Goal: Task Accomplishment & Management: Manage account settings

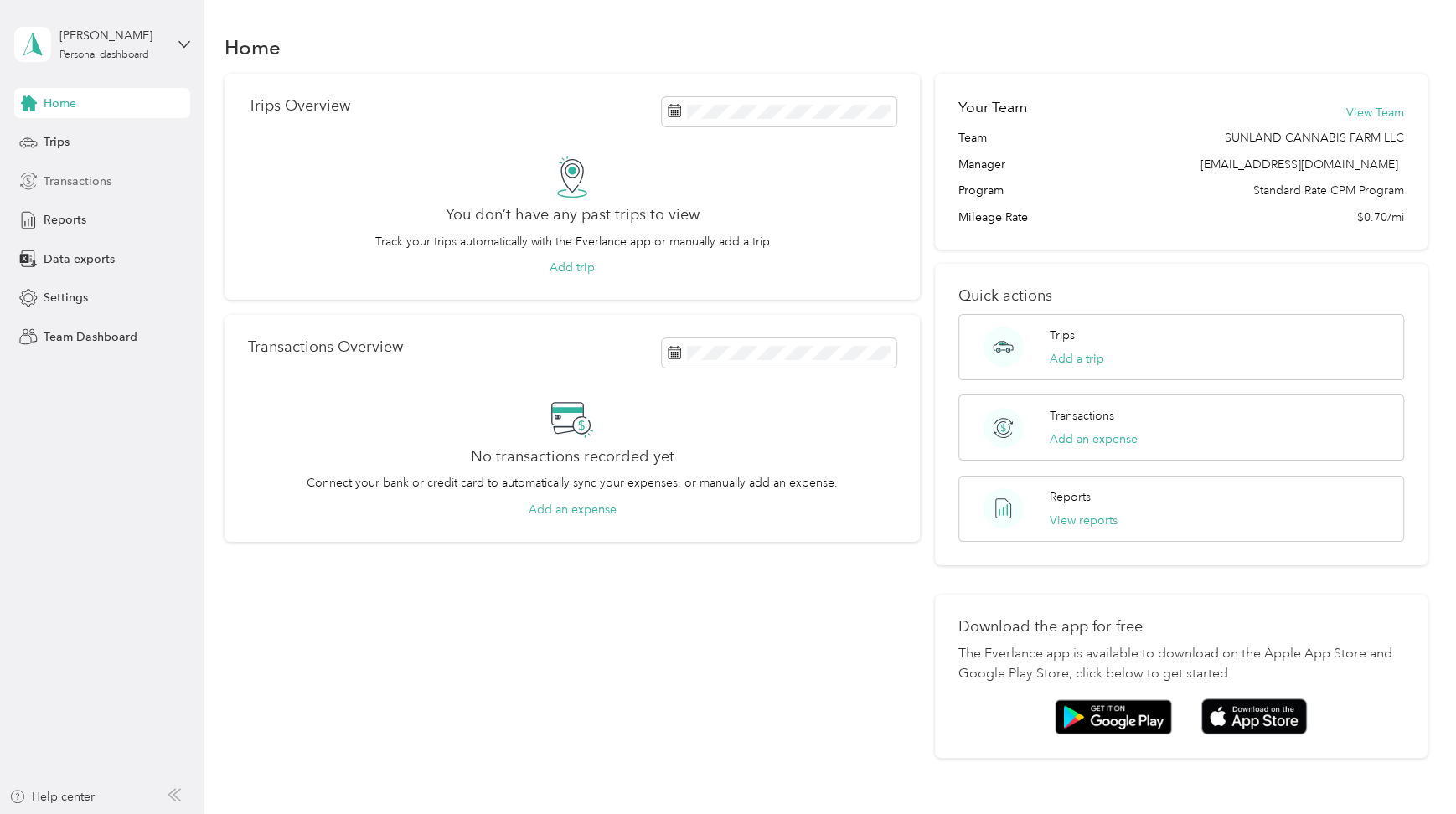
click at [58, 174] on span "Transactions" at bounding box center [77, 181] width 68 height 18
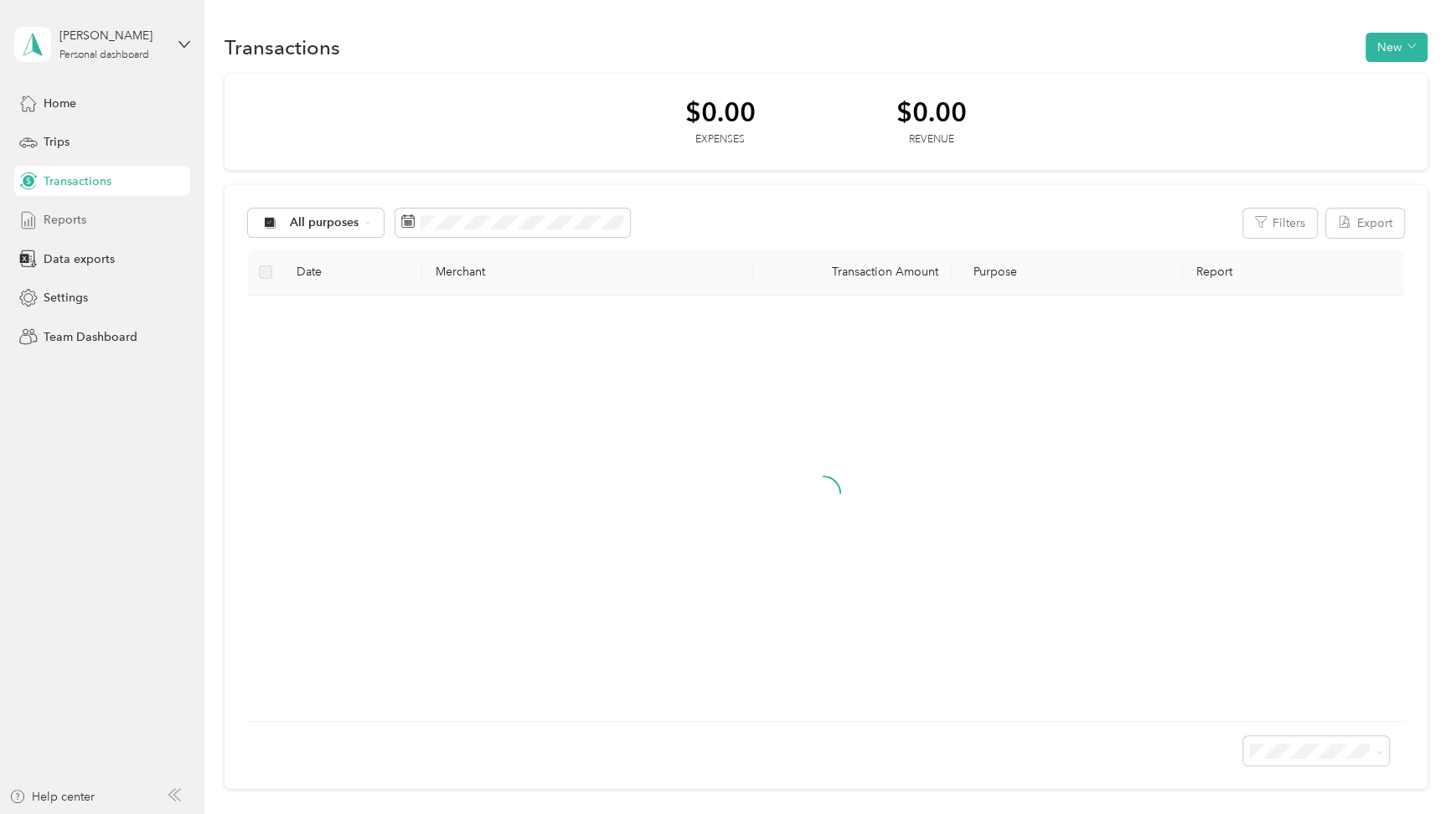
click at [69, 219] on span "Reports" at bounding box center [65, 219] width 42 height 18
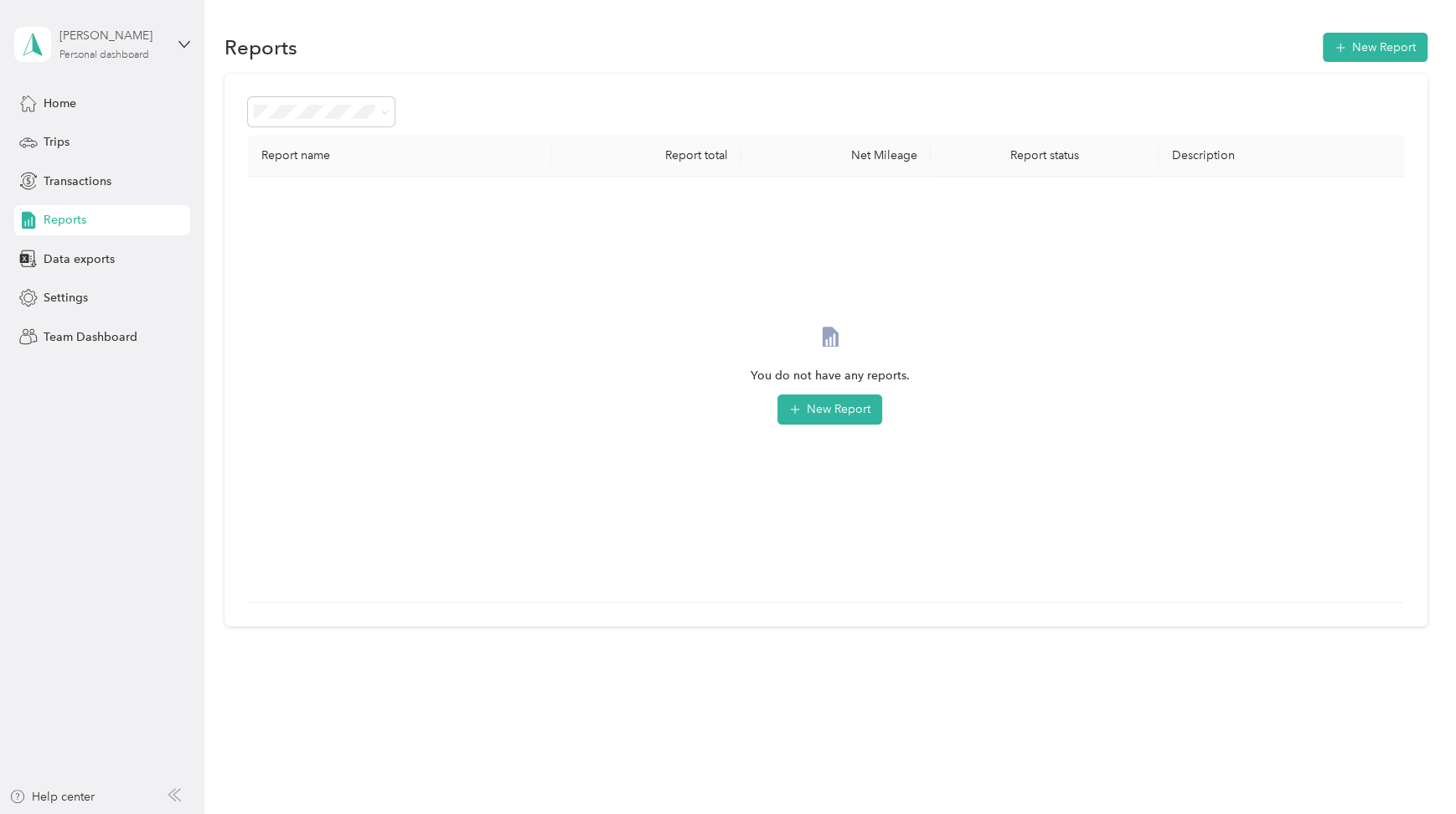
click at [79, 34] on div "[PERSON_NAME]" at bounding box center [111, 36] width 105 height 18
click at [76, 131] on div "Team dashboard" at bounding box center [73, 135] width 89 height 18
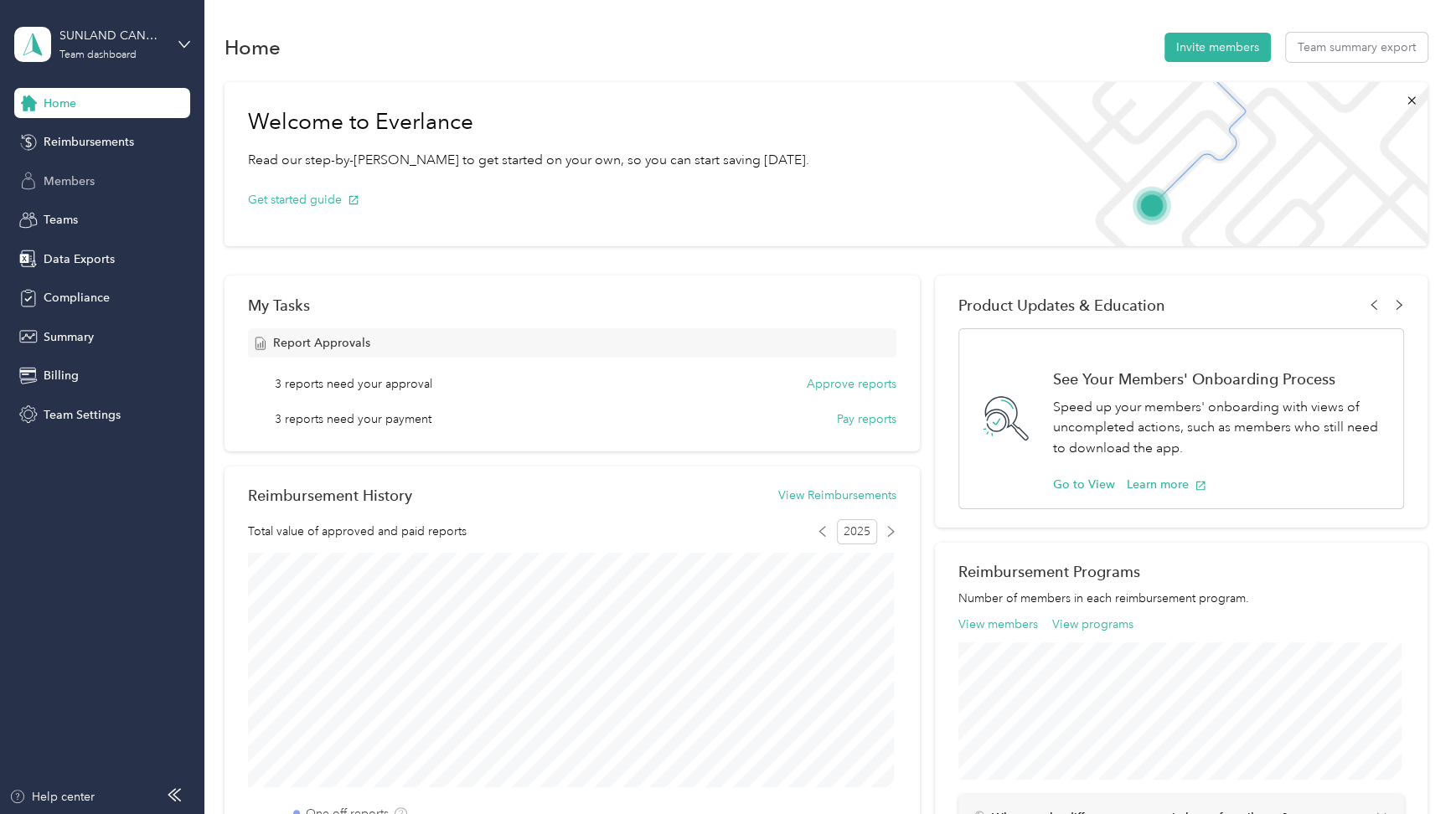
click at [65, 184] on span "Members" at bounding box center [69, 181] width 51 height 18
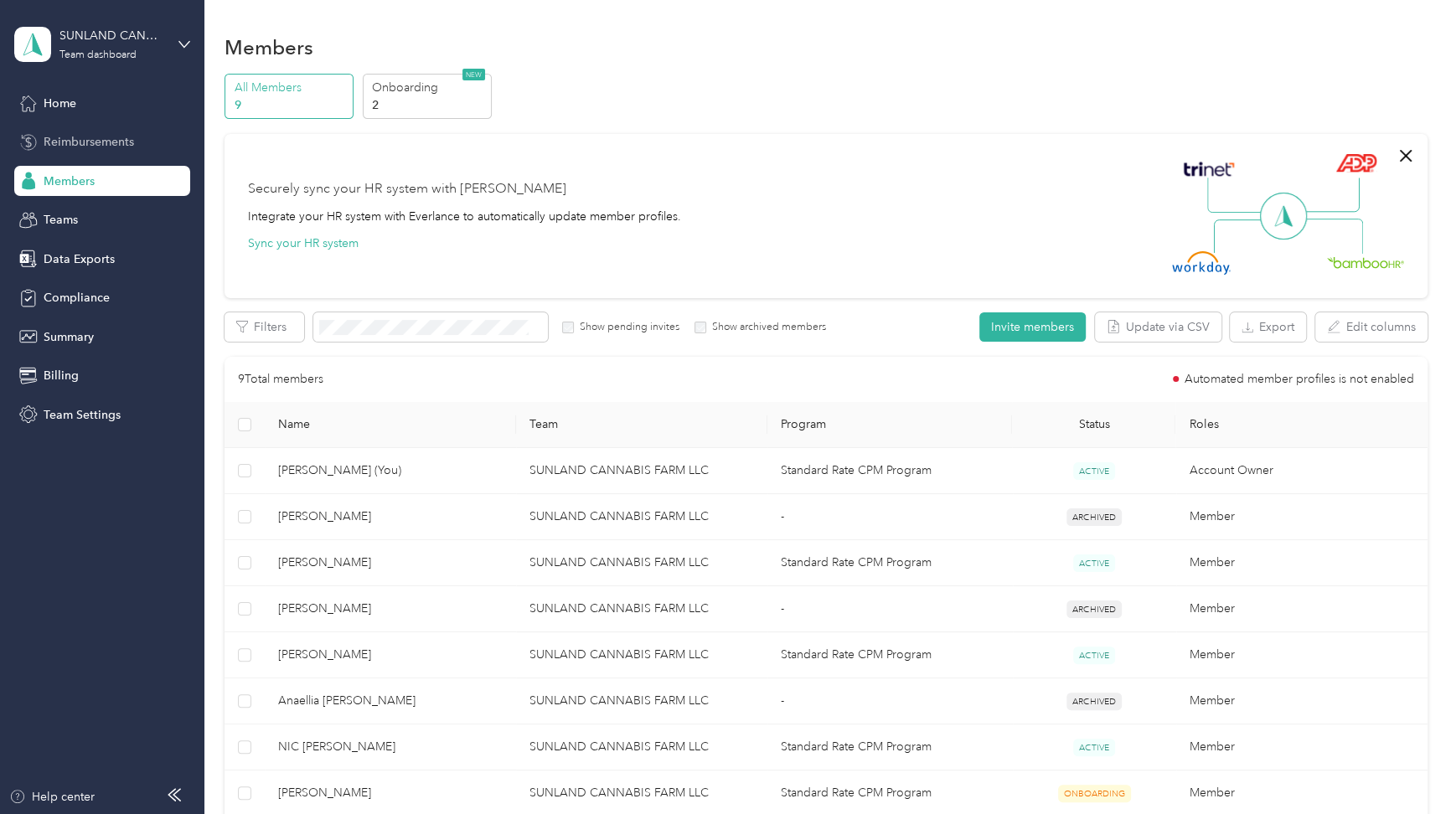
click at [79, 138] on span "Reimbursements" at bounding box center [88, 142] width 90 height 18
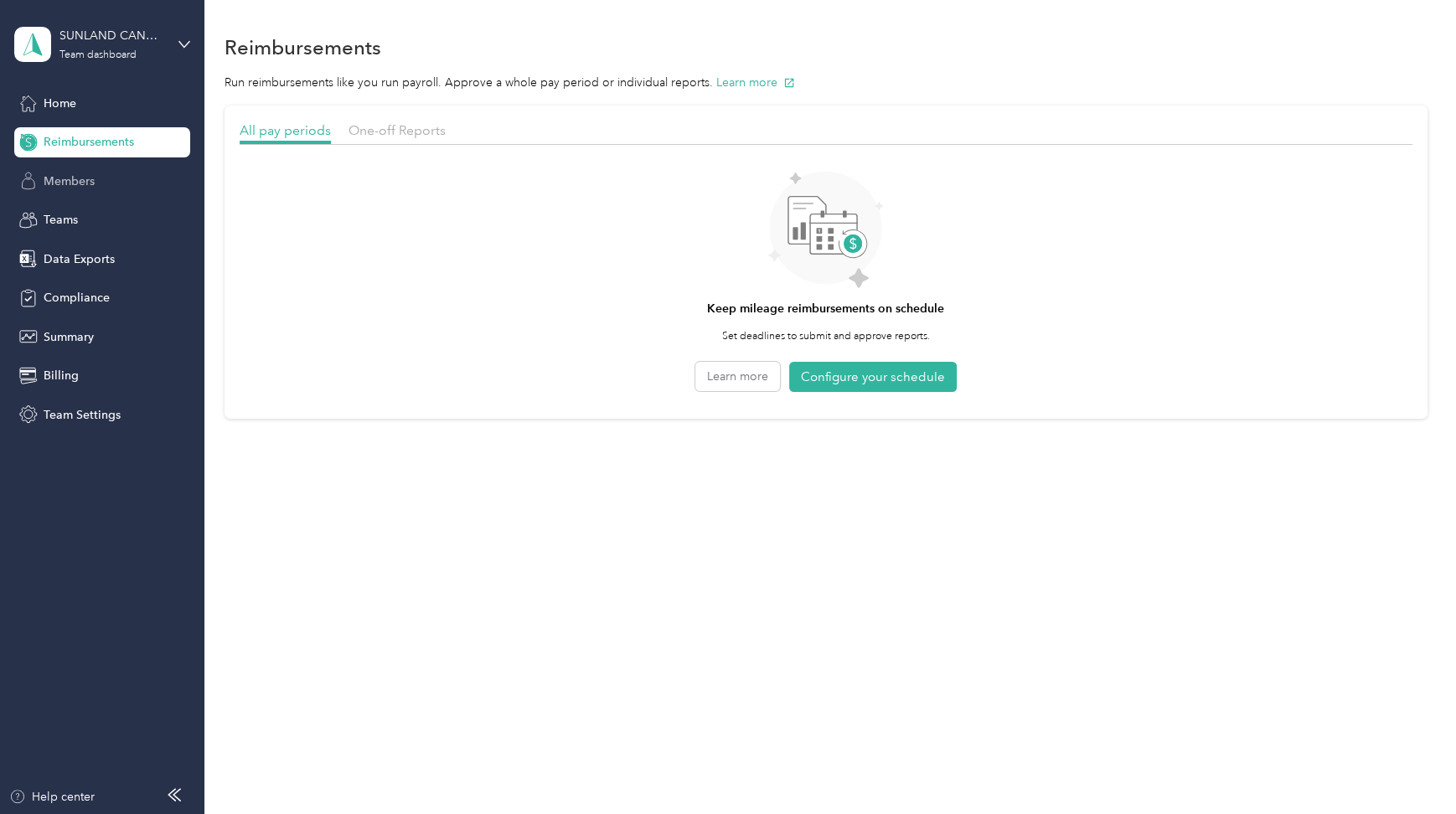
click at [59, 187] on span "Members" at bounding box center [69, 181] width 51 height 18
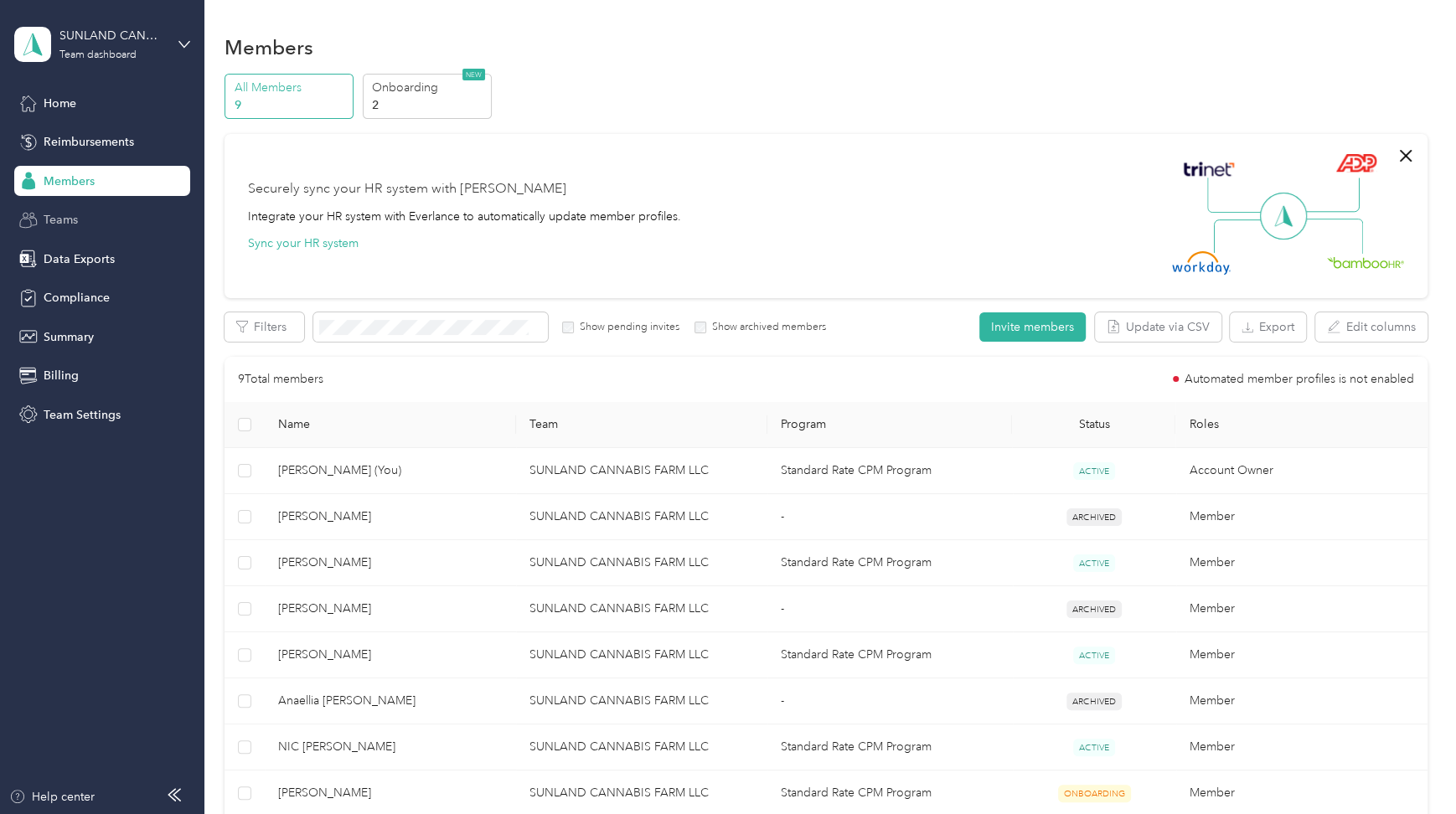
click at [131, 228] on div "Teams" at bounding box center [102, 220] width 176 height 30
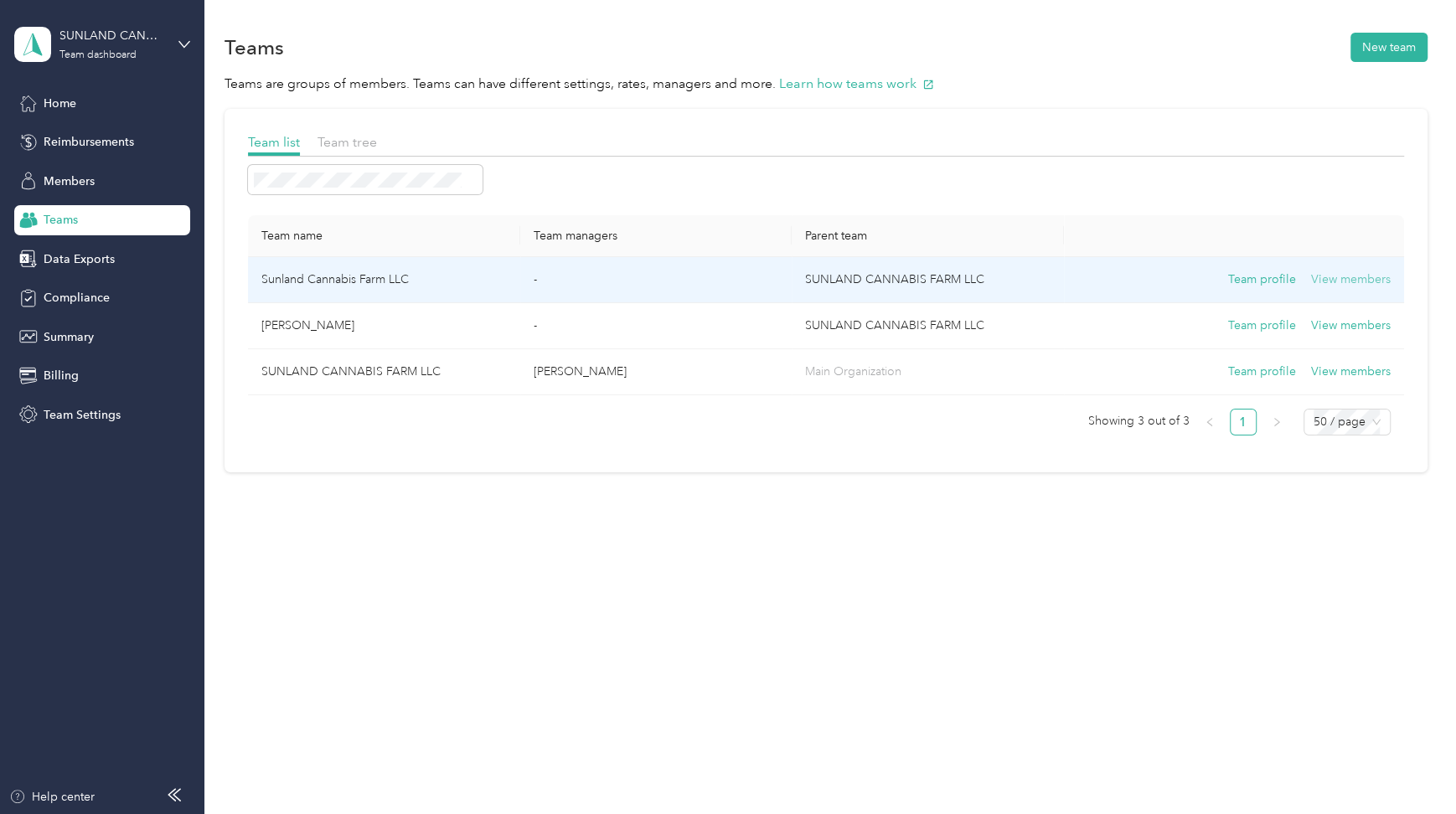
click at [1334, 280] on button "View members" at bounding box center [1351, 280] width 80 height 19
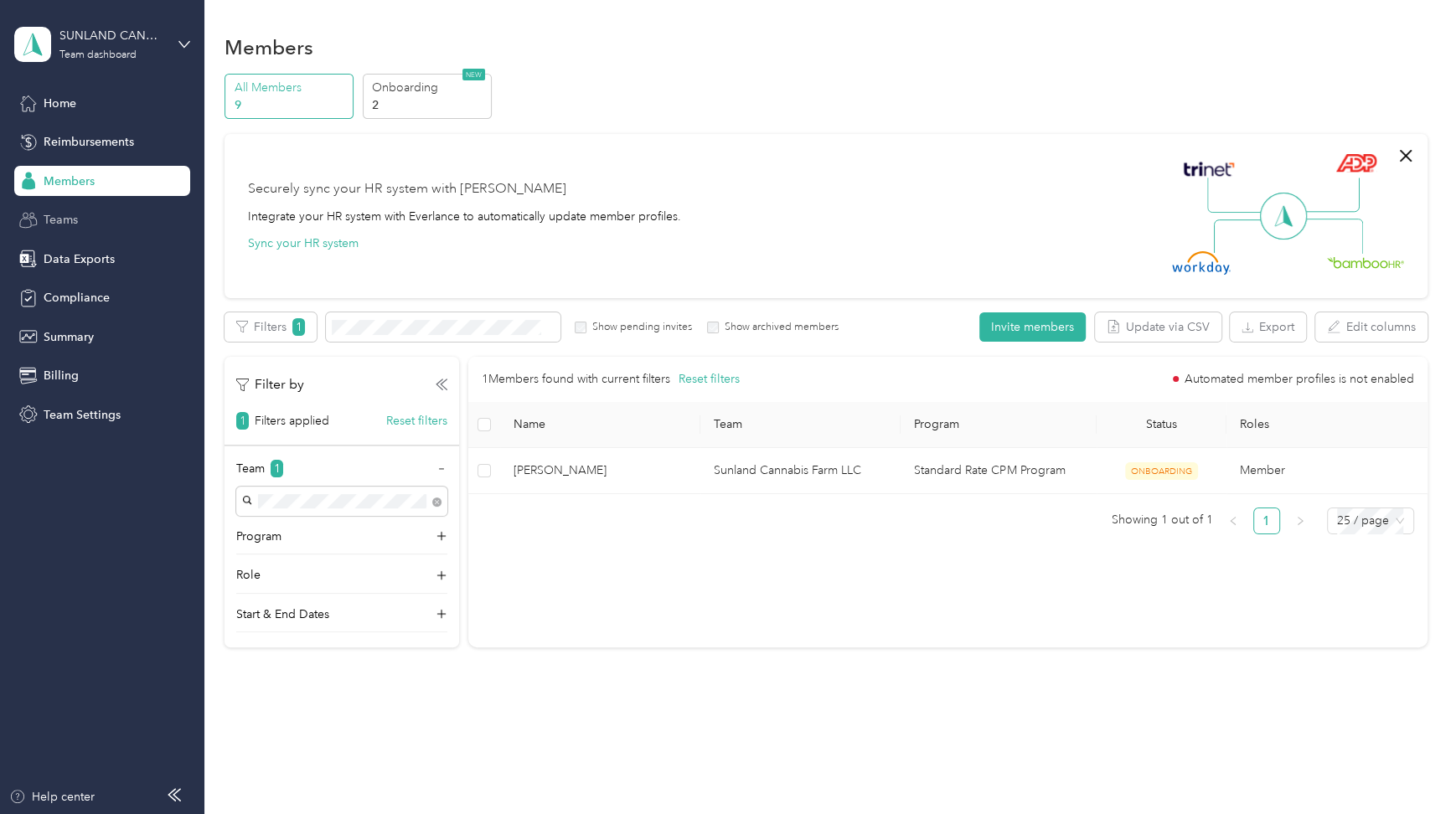
click at [68, 218] on span "Teams" at bounding box center [60, 219] width 34 height 18
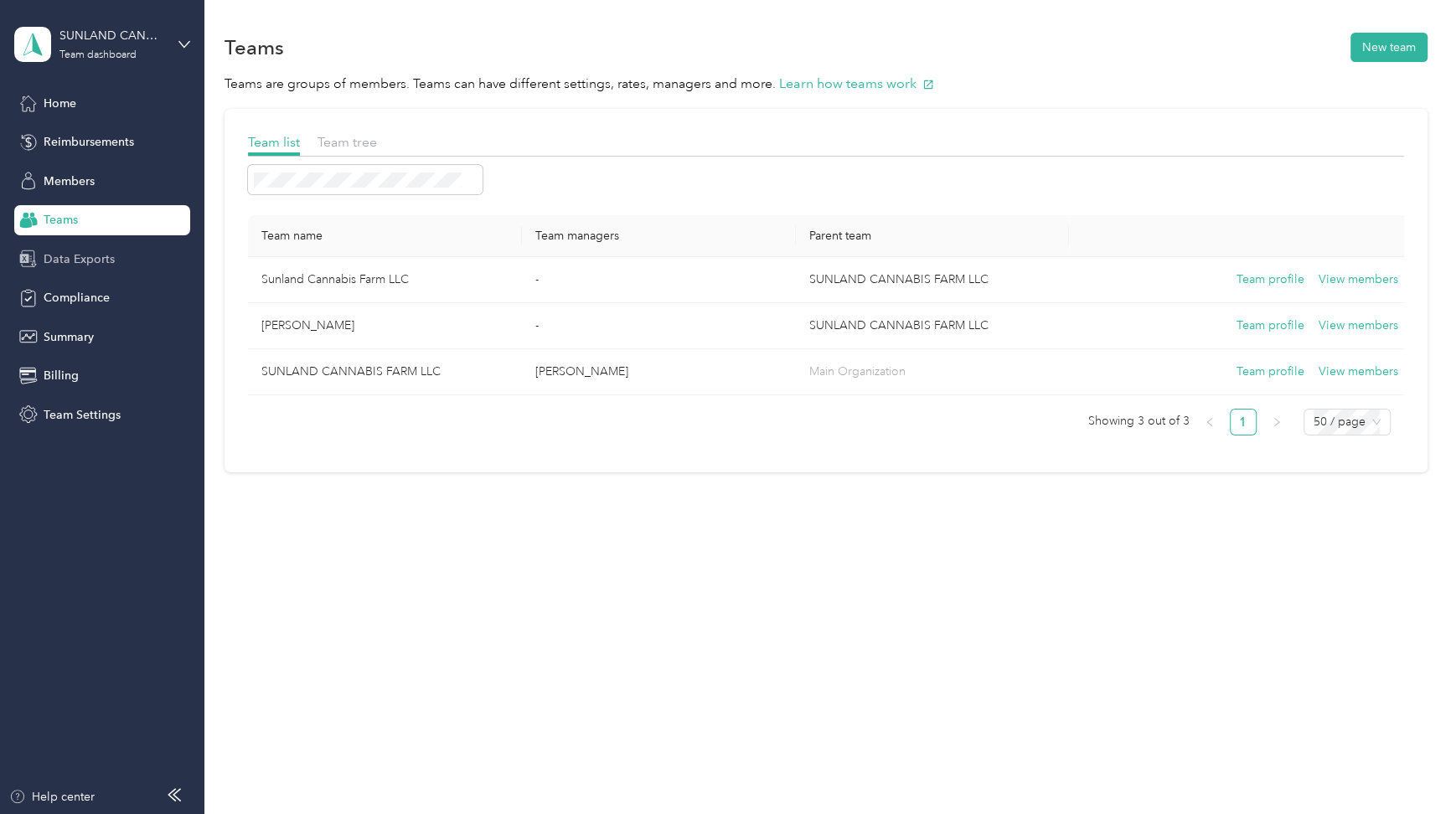
click at [59, 248] on div "Data Exports" at bounding box center [102, 258] width 176 height 30
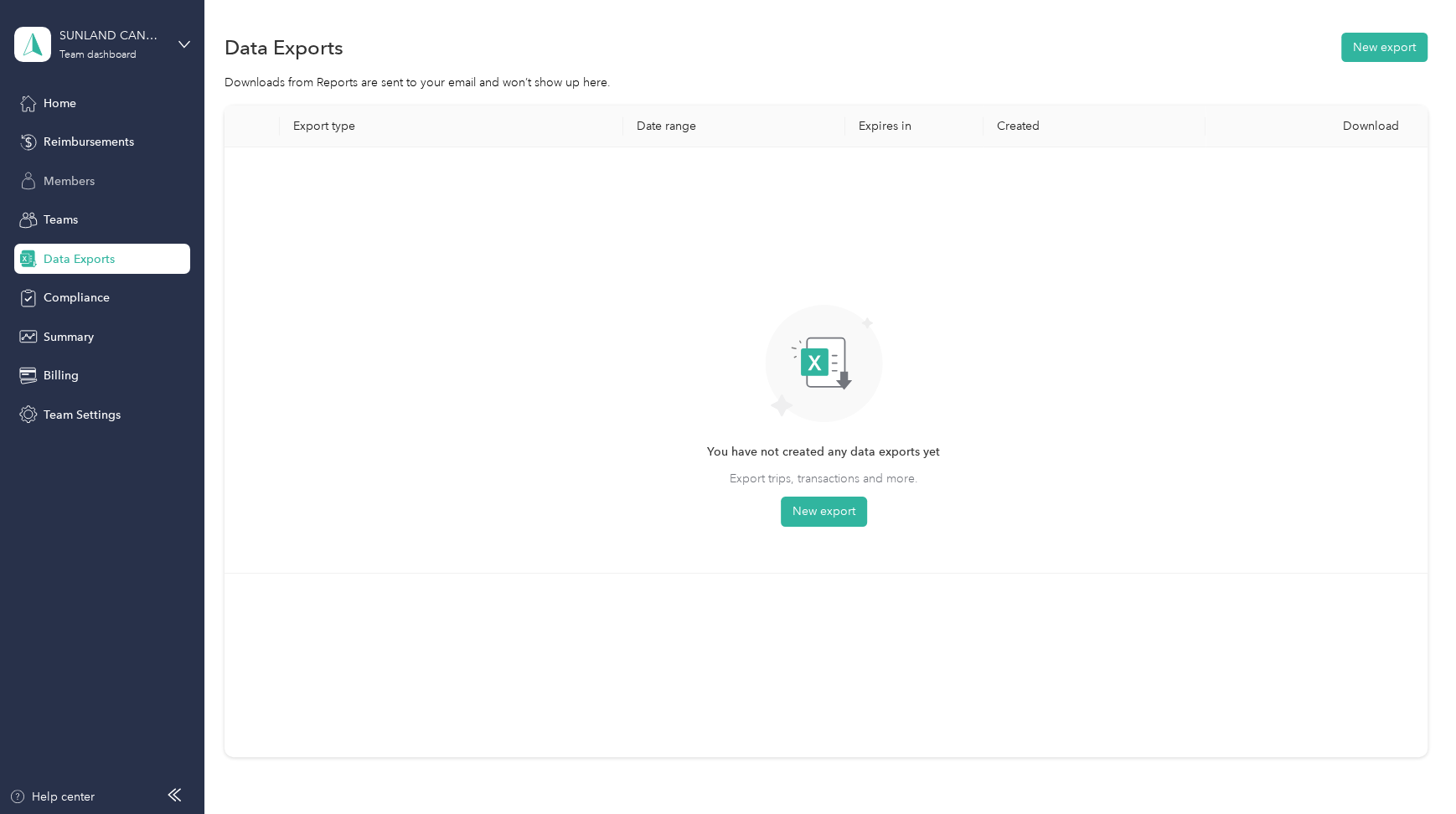
click at [62, 180] on span "Members" at bounding box center [69, 181] width 51 height 18
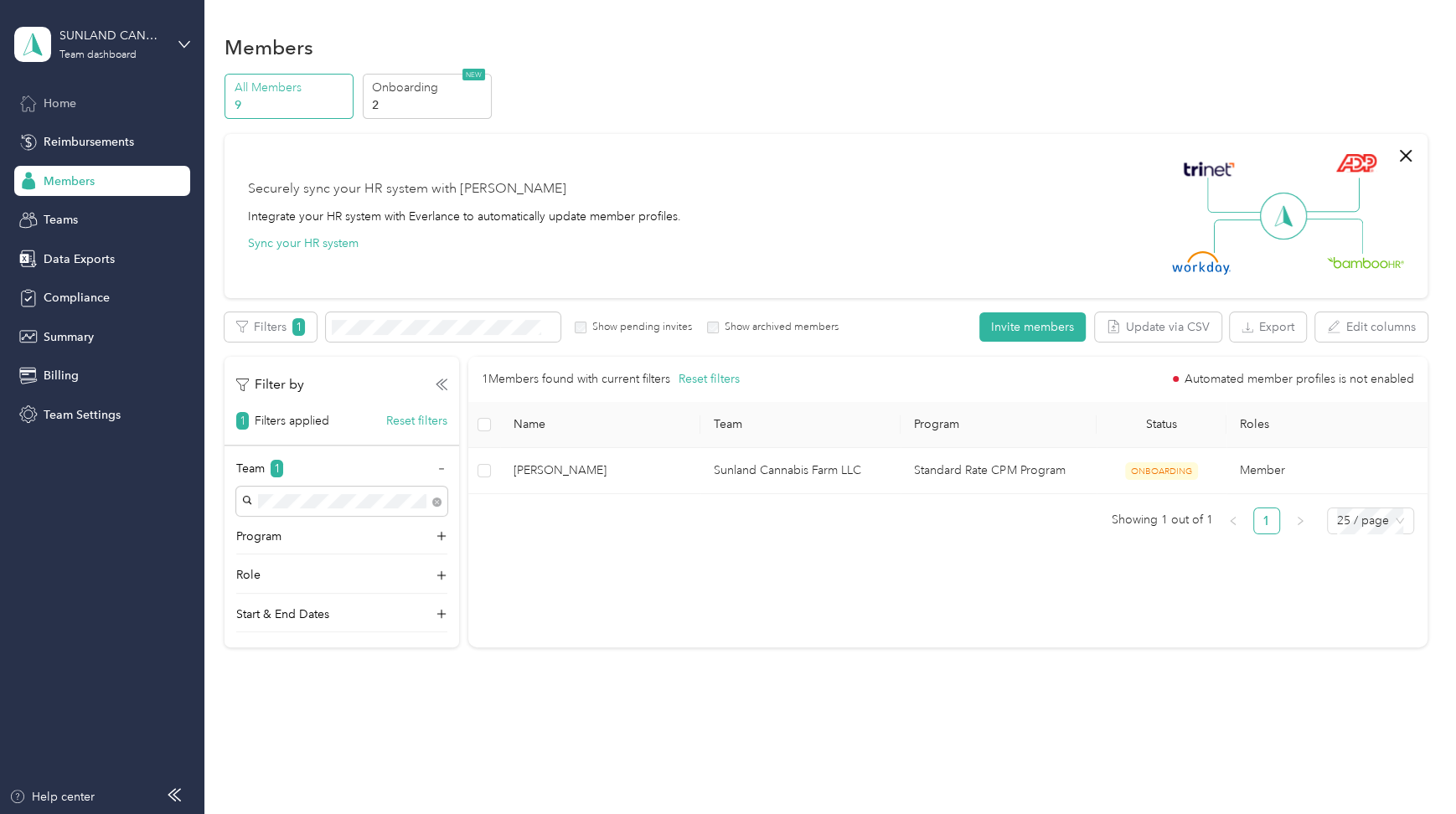
click at [53, 109] on span "Home" at bounding box center [59, 103] width 32 height 18
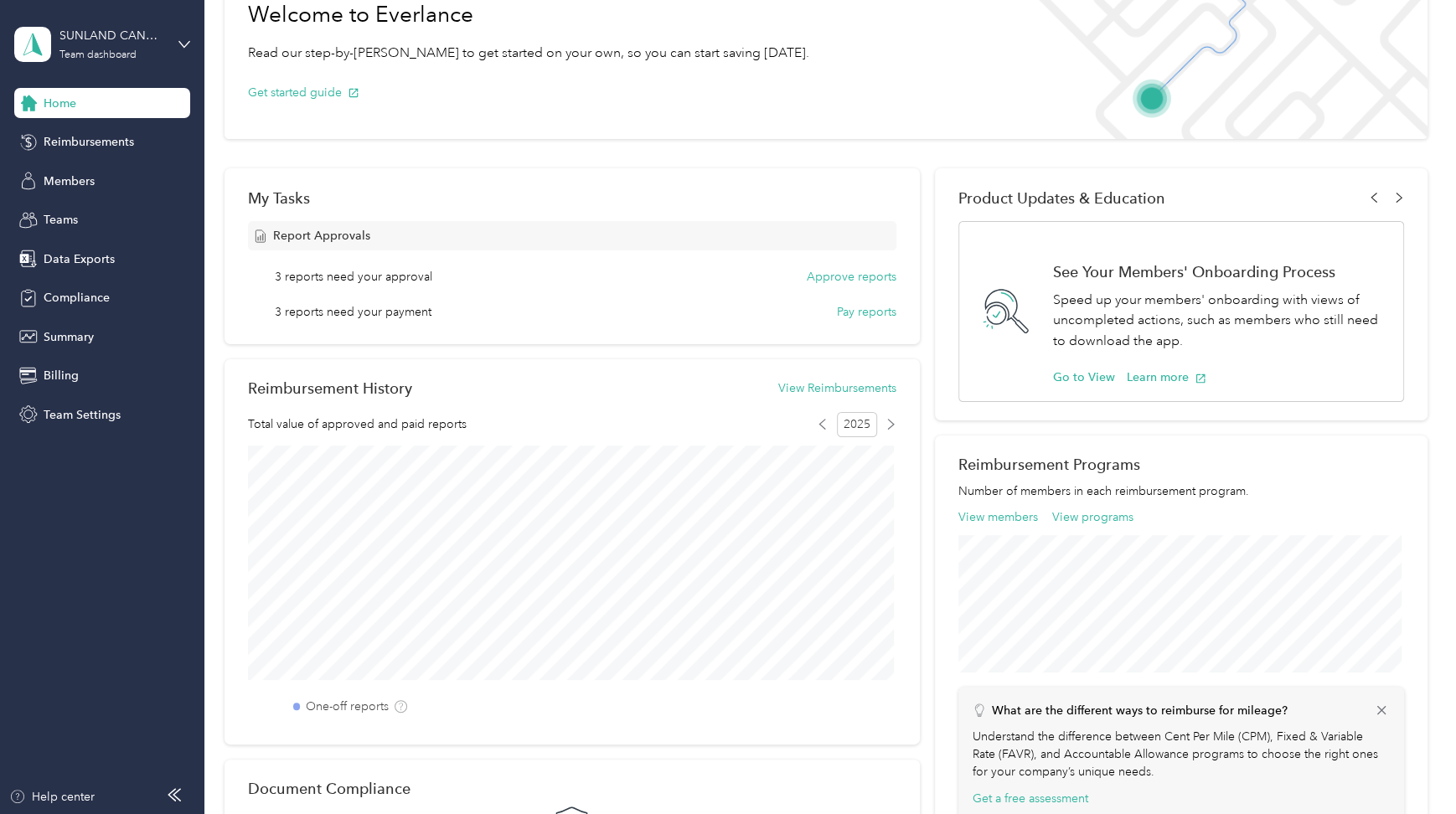
scroll to position [106, 0]
click at [777, 231] on div "Report Approvals" at bounding box center [572, 236] width 649 height 30
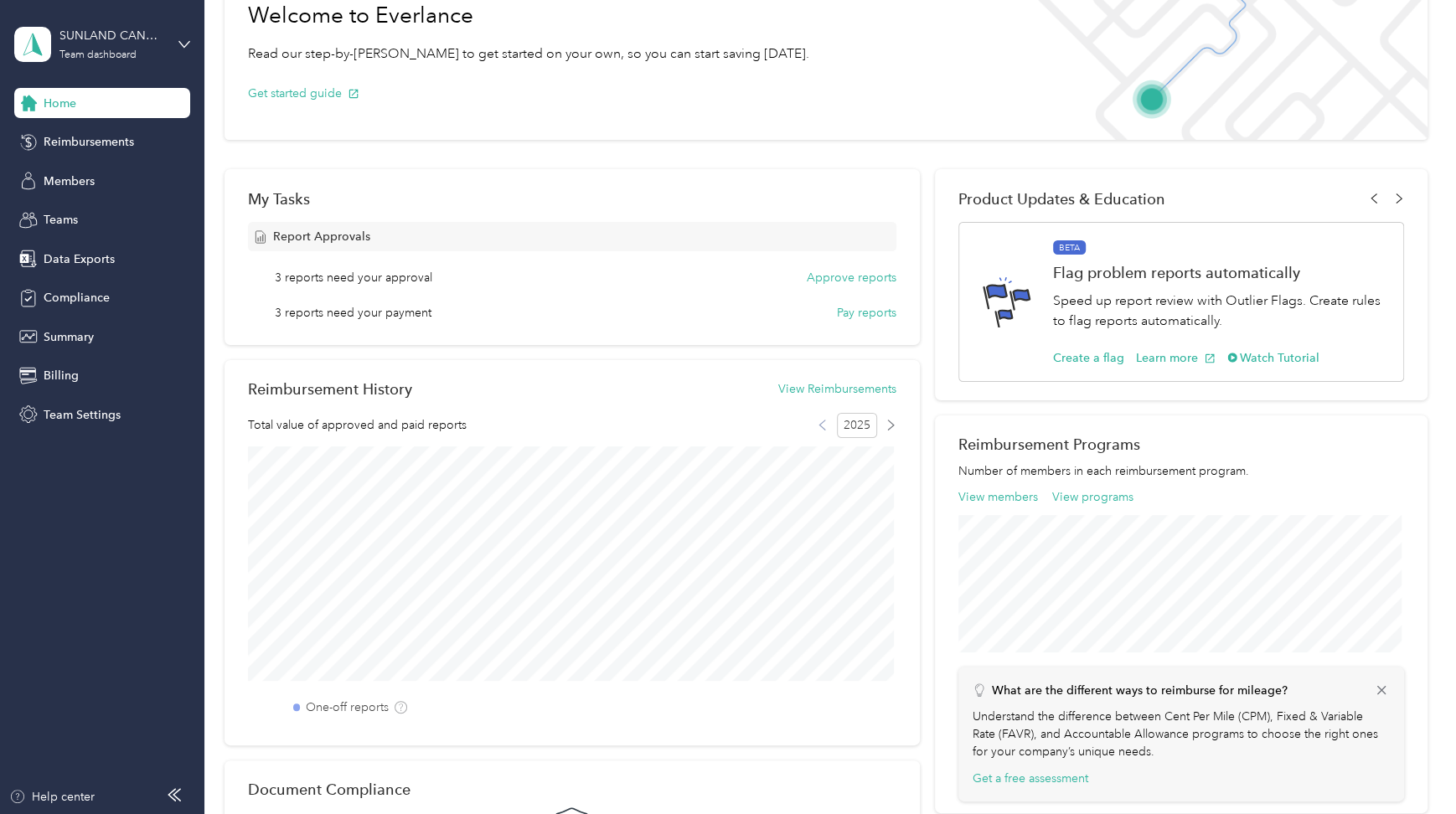
click at [817, 422] on icon at bounding box center [822, 425] width 11 height 11
click at [892, 420] on icon at bounding box center [891, 425] width 11 height 11
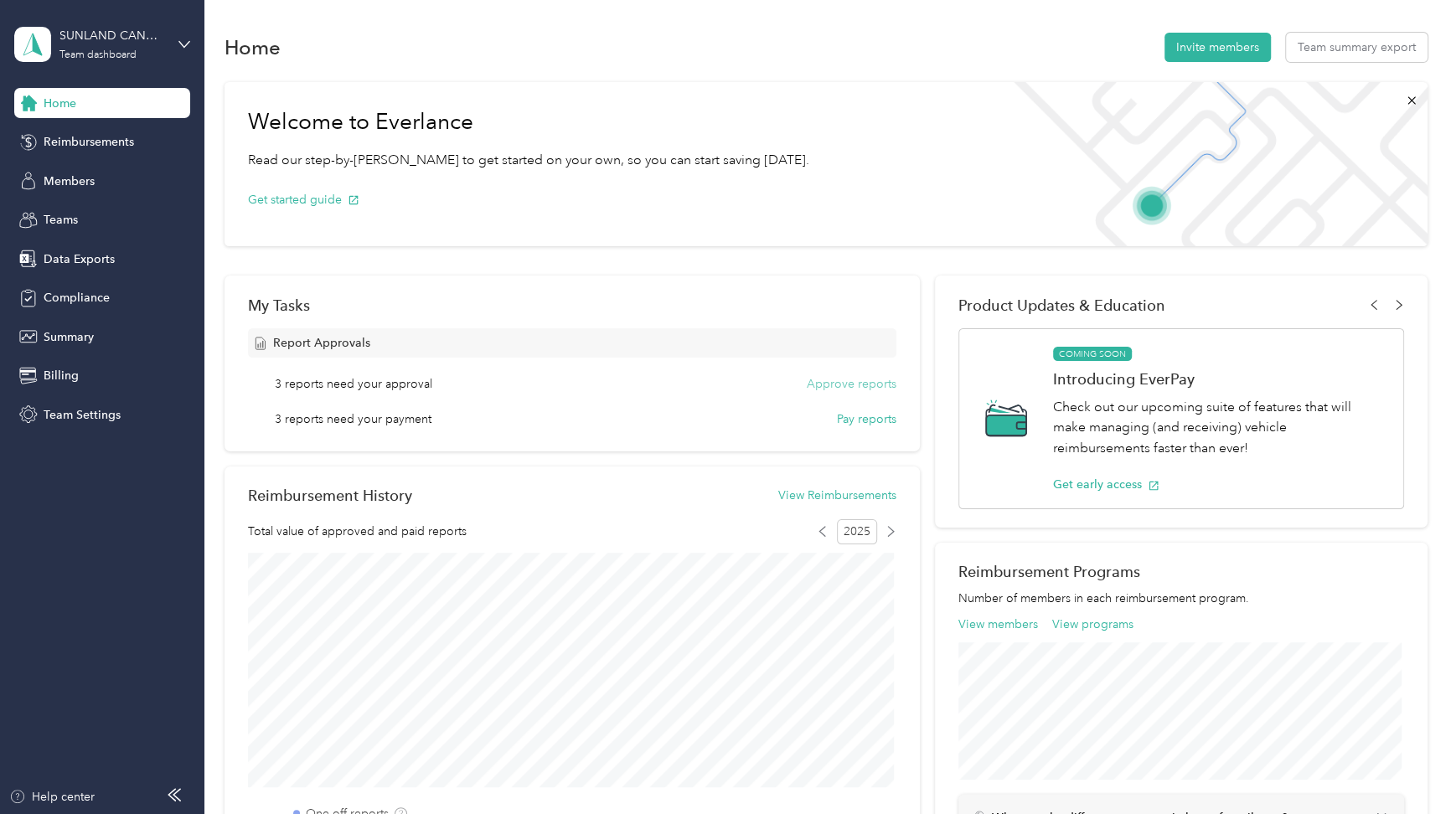
scroll to position [0, 0]
click at [609, 344] on div "Report Approvals" at bounding box center [572, 342] width 649 height 30
click at [336, 324] on div "My Tasks Report Approvals 3 reports need your approval Approve reports 3 report…" at bounding box center [572, 363] width 695 height 176
click at [842, 385] on button "Approve reports" at bounding box center [851, 384] width 89 height 18
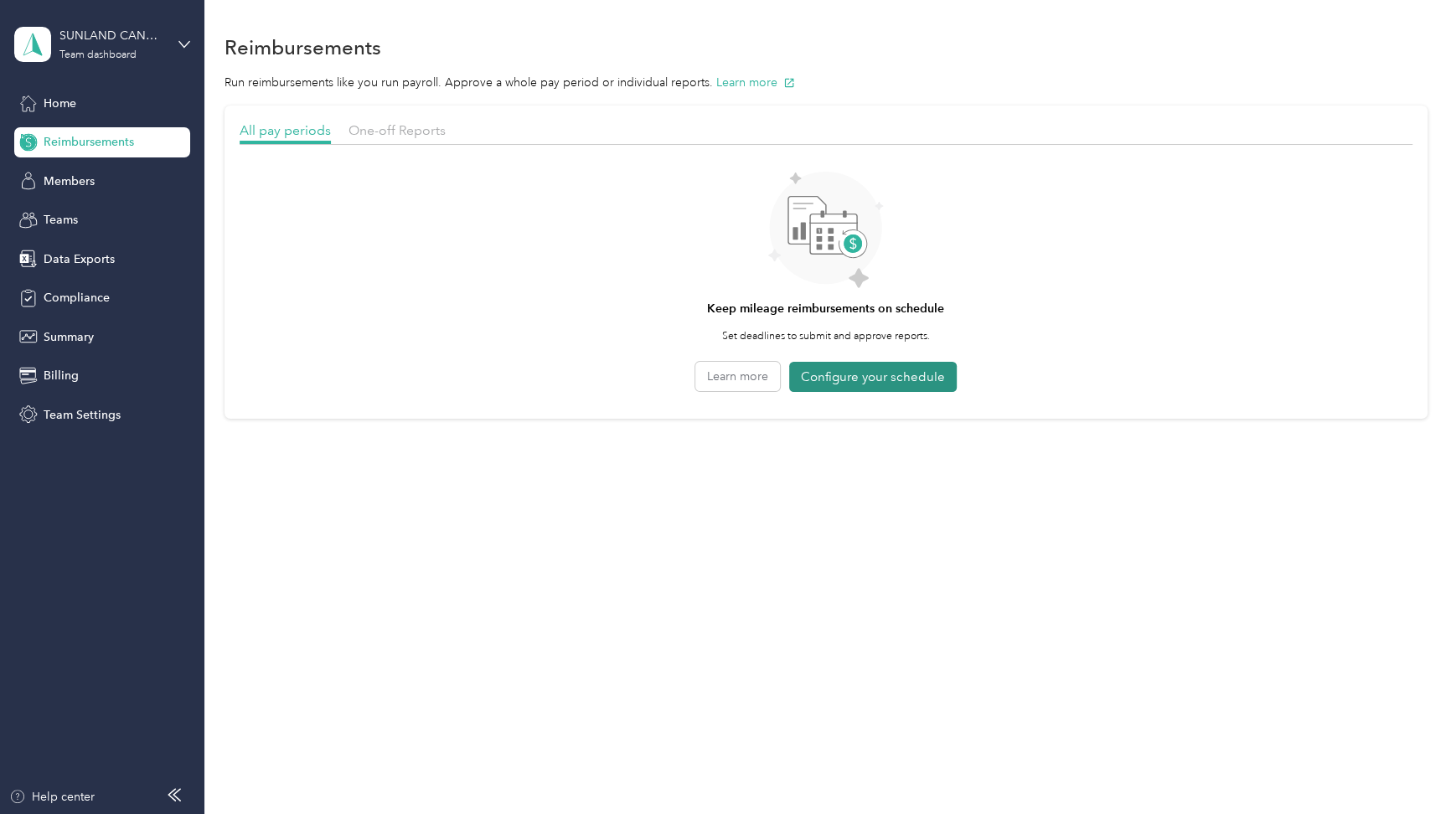
click at [829, 377] on button "Configure your schedule" at bounding box center [873, 377] width 167 height 31
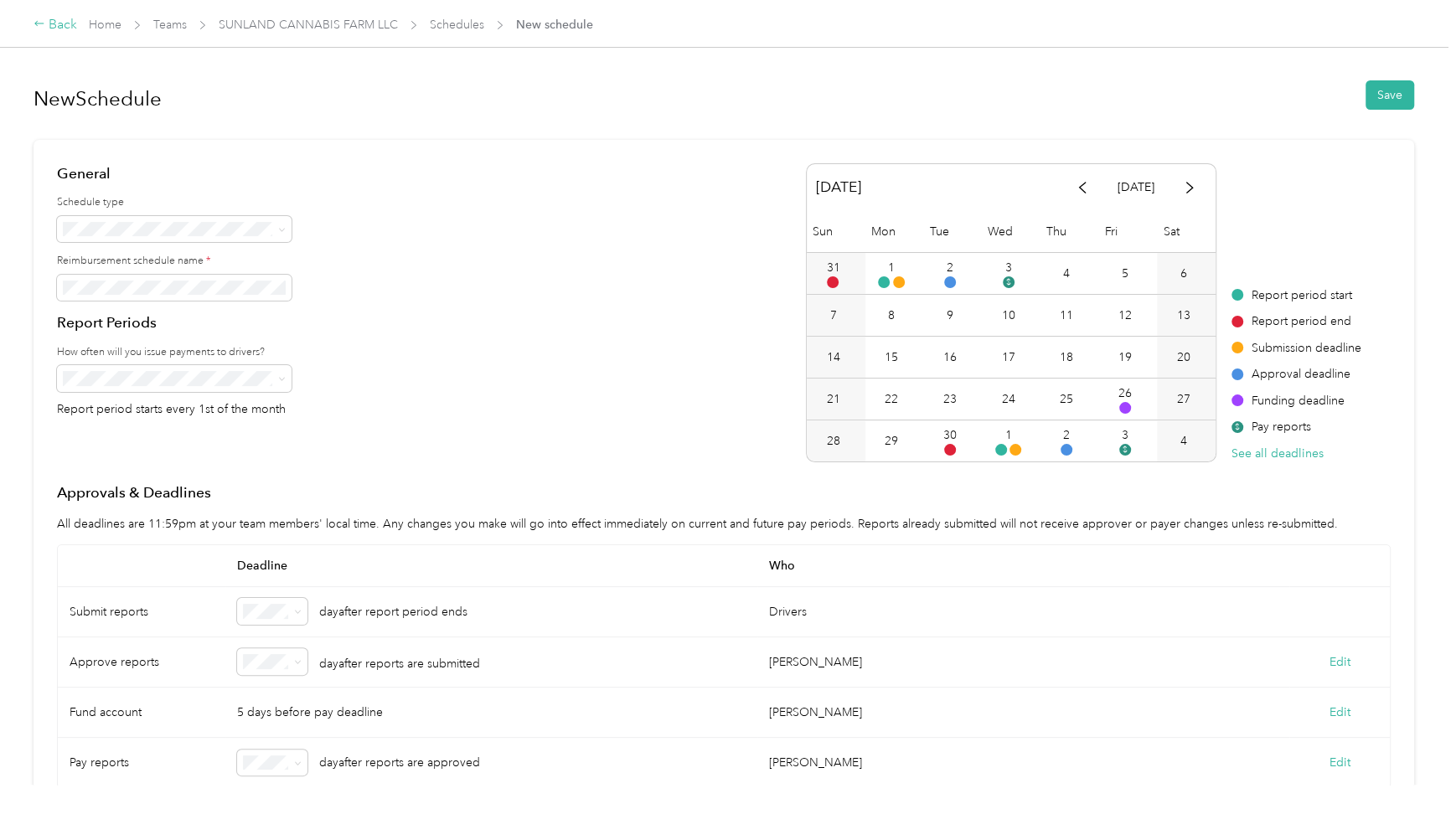
click at [38, 24] on icon at bounding box center [39, 24] width 12 height 12
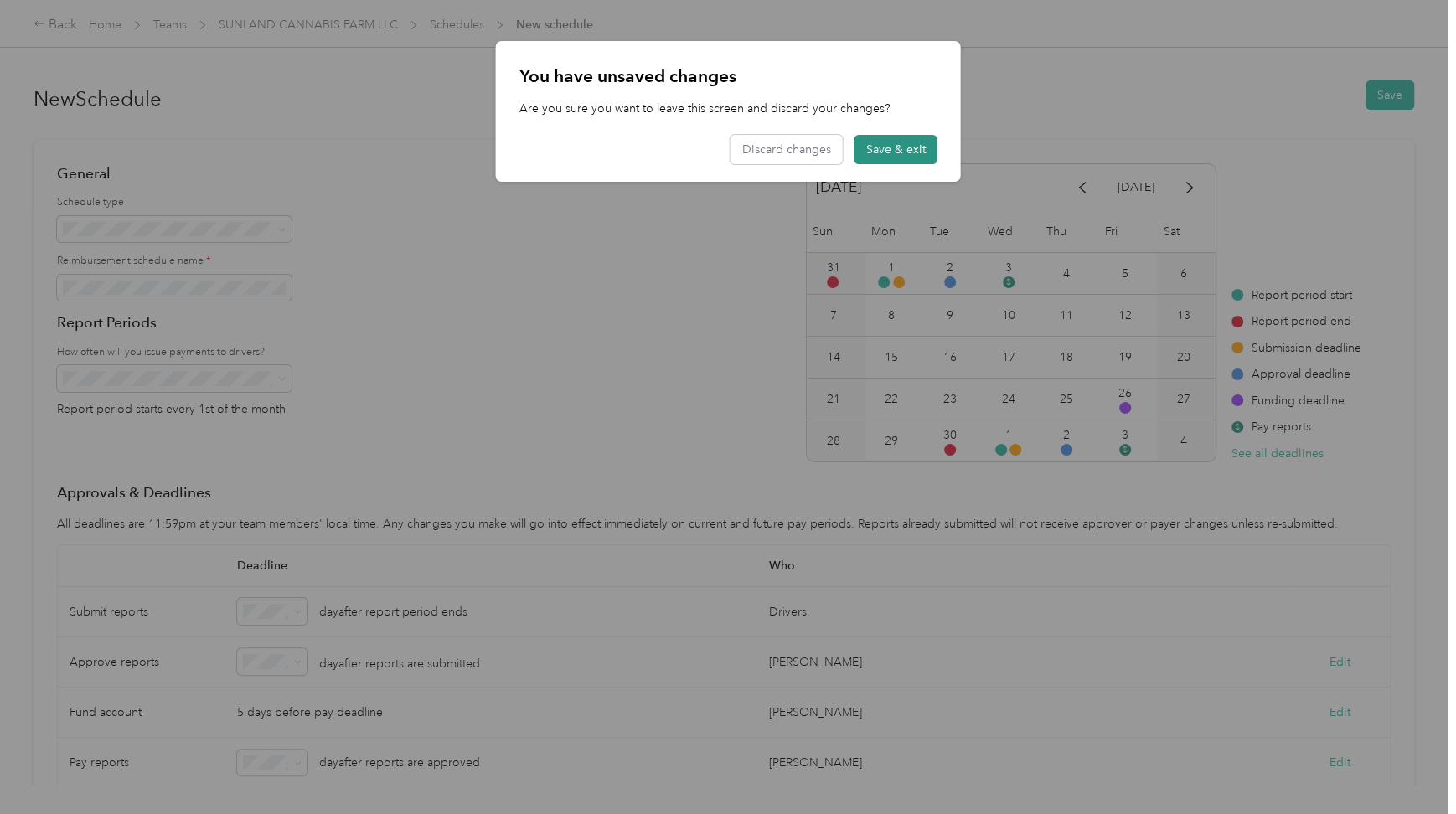
click at [908, 148] on button "Save & exit" at bounding box center [897, 150] width 83 height 30
click at [833, 157] on button "Discard changes" at bounding box center [787, 150] width 112 height 30
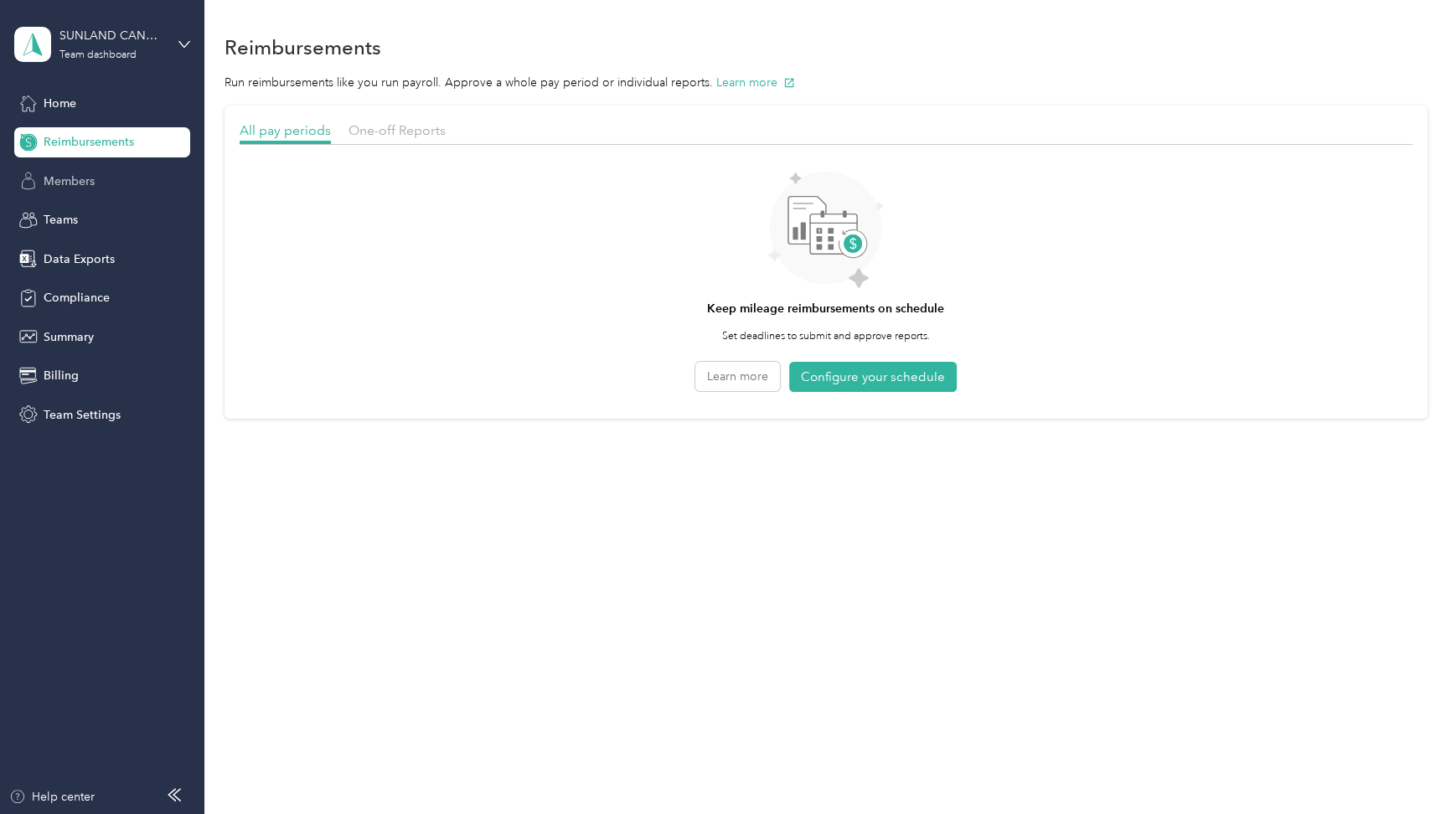
click at [71, 191] on div "Members" at bounding box center [102, 180] width 176 height 30
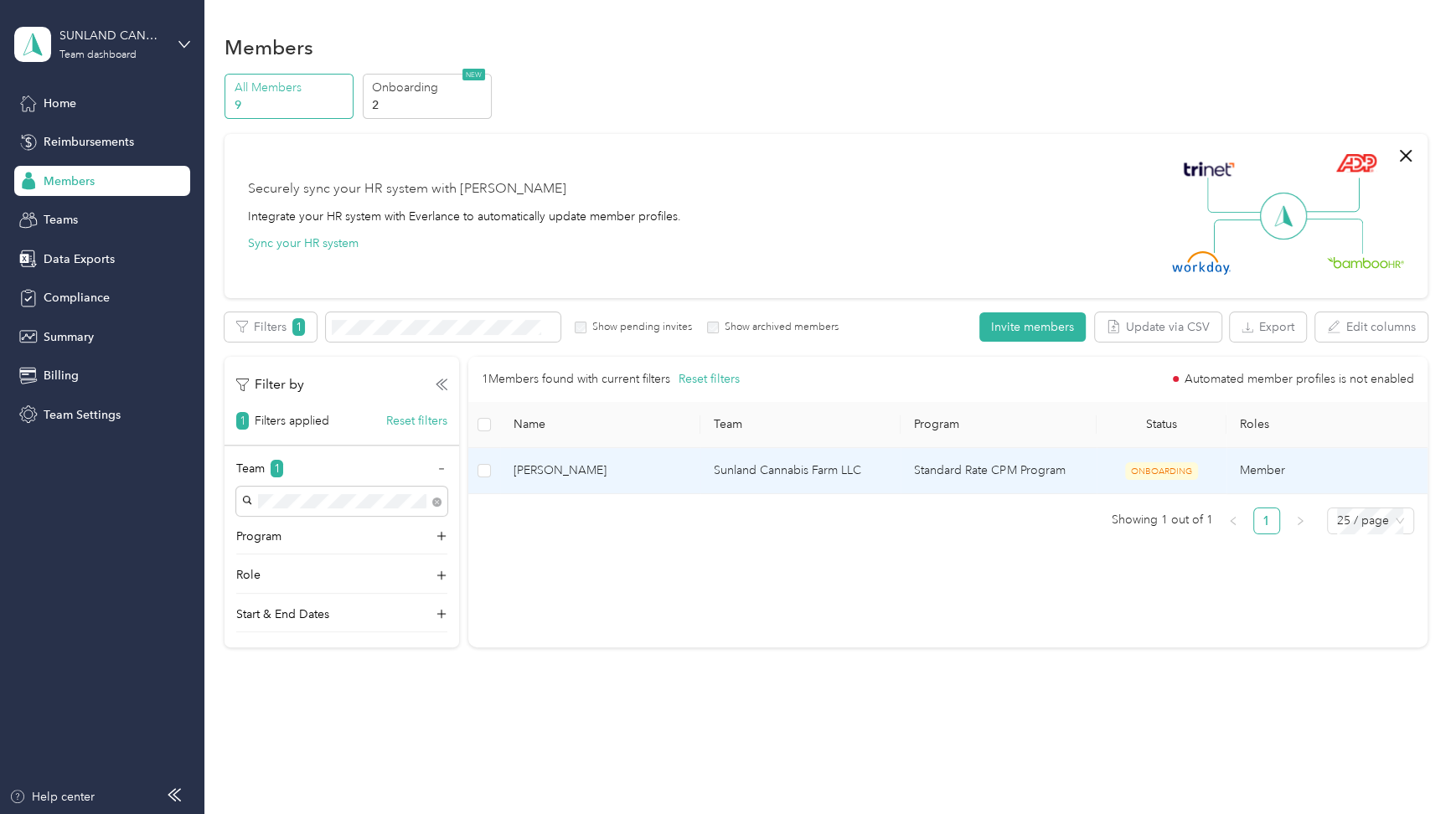
click at [610, 475] on span "James Wallace" at bounding box center [600, 471] width 173 height 19
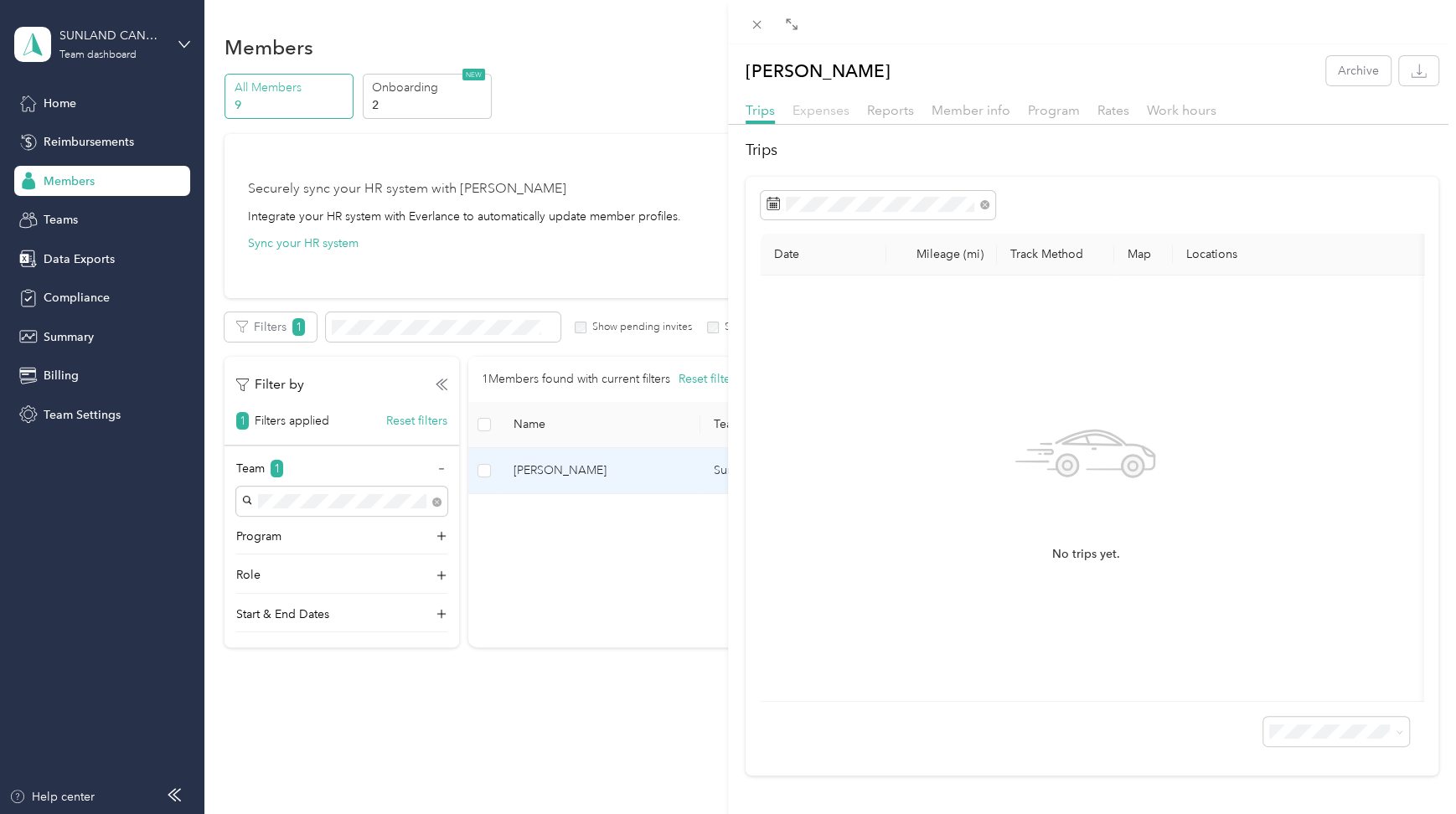
click at [841, 110] on span "Expenses" at bounding box center [821, 110] width 57 height 16
click at [59, 101] on div "James Wallace Archive Trips Expenses Reports Member info Program Rates Work hou…" at bounding box center [728, 407] width 1456 height 814
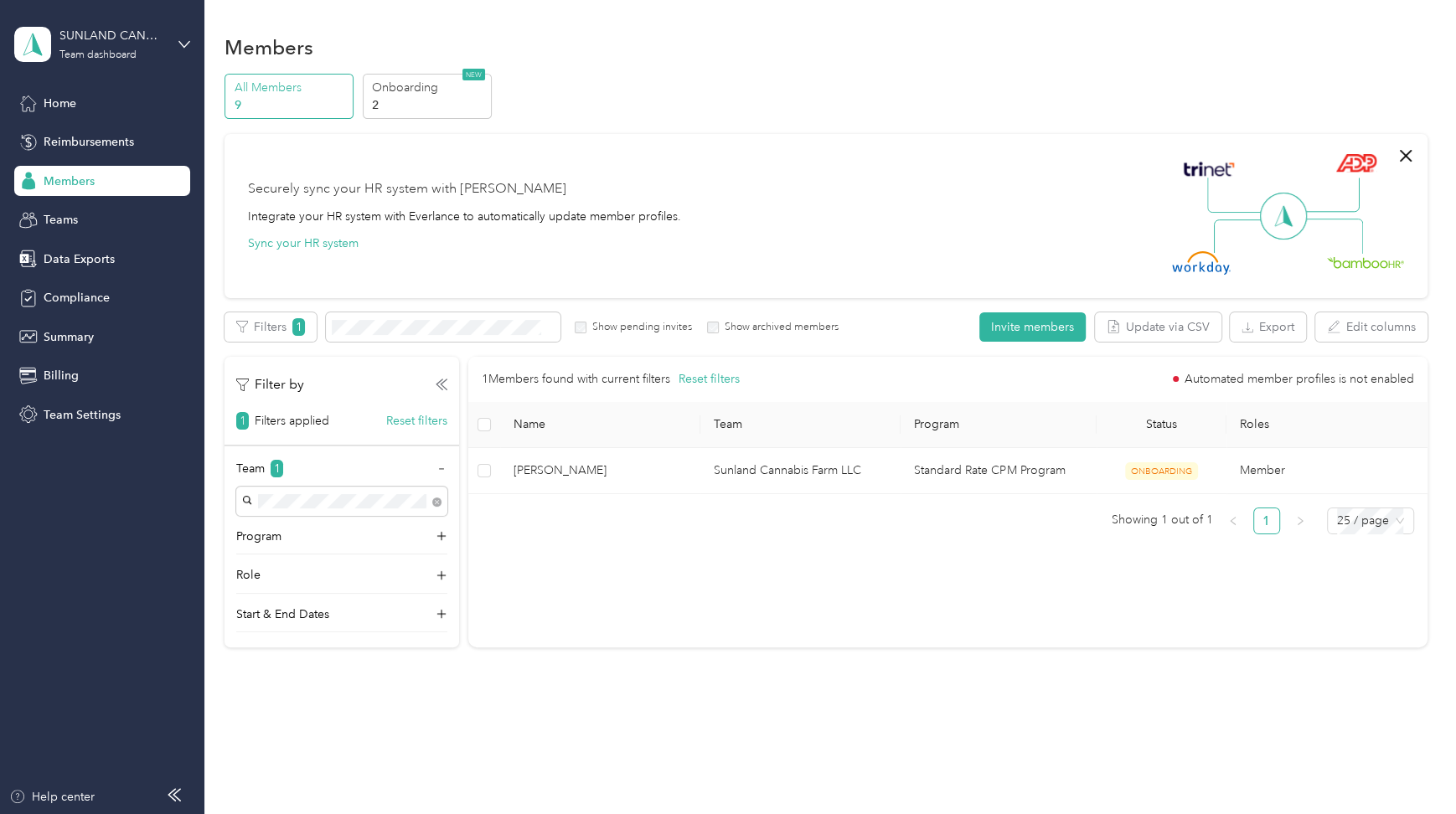
click at [59, 101] on span "Home" at bounding box center [59, 103] width 32 height 18
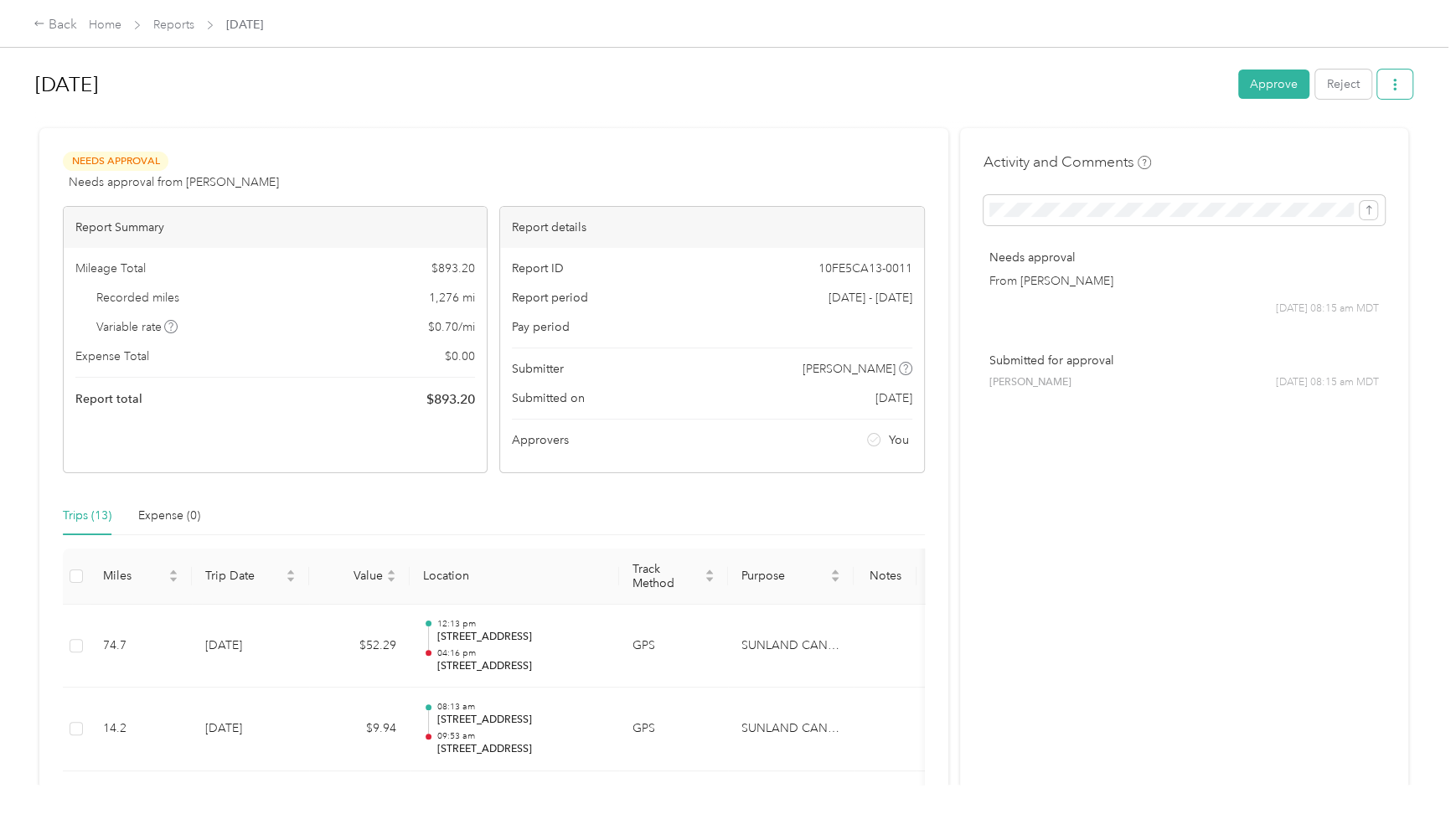
click at [1398, 86] on button "button" at bounding box center [1395, 84] width 35 height 30
click at [1384, 143] on div "Download" at bounding box center [1347, 145] width 99 height 18
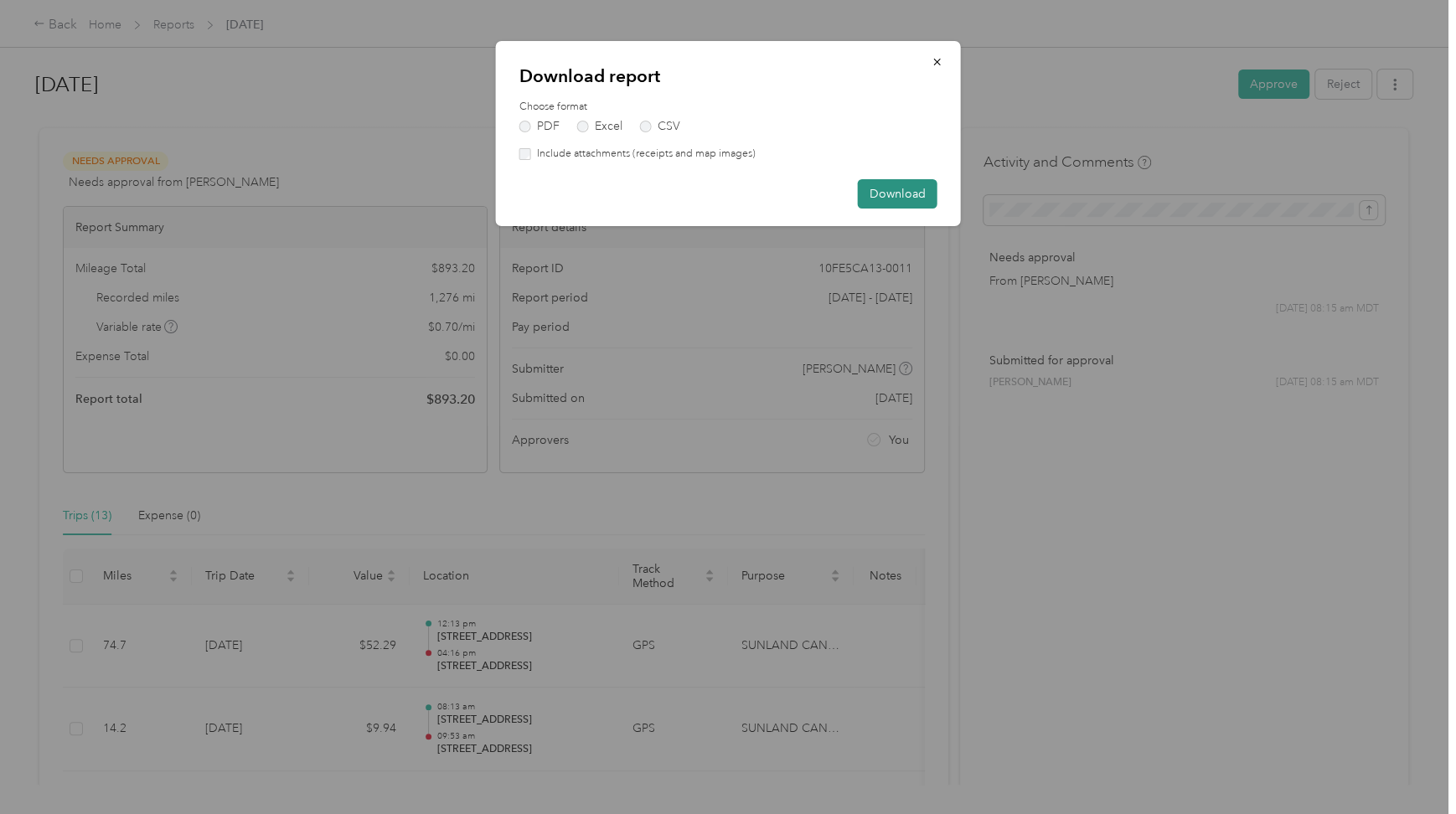
click at [907, 194] on button "Download" at bounding box center [898, 194] width 80 height 30
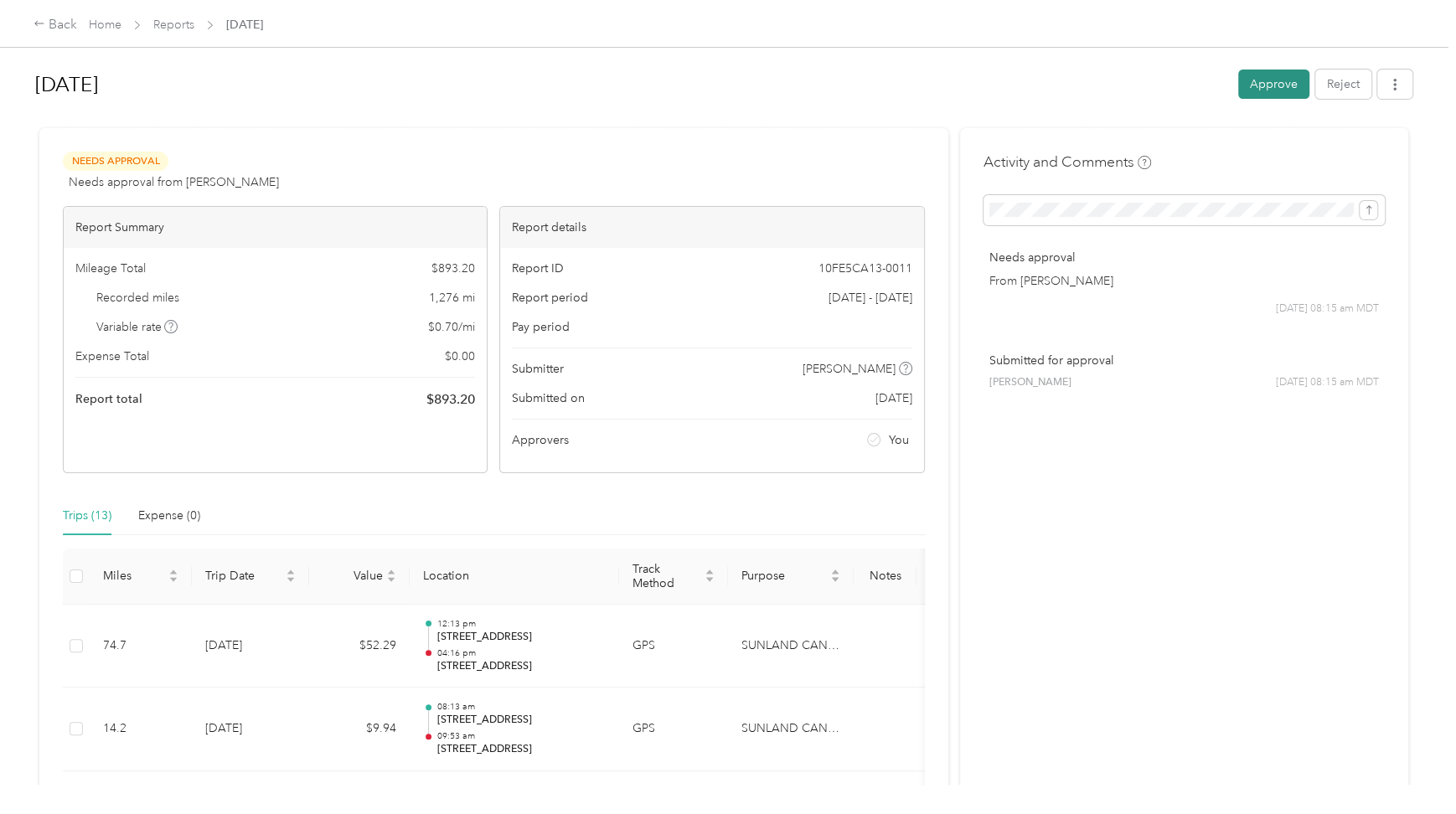
click at [1249, 80] on button "Approve" at bounding box center [1274, 84] width 71 height 30
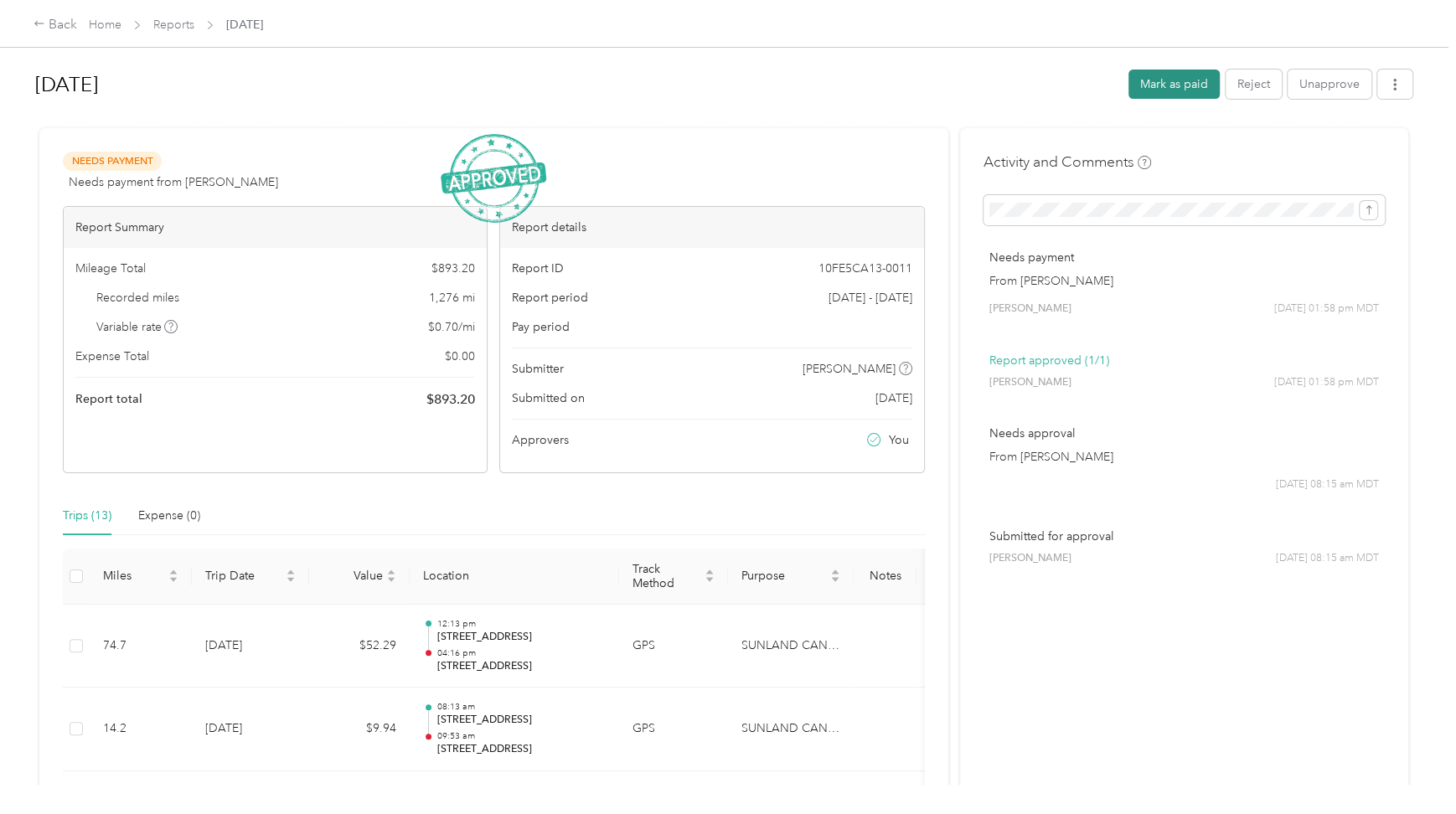
click at [1176, 89] on button "Mark as paid" at bounding box center [1174, 84] width 91 height 30
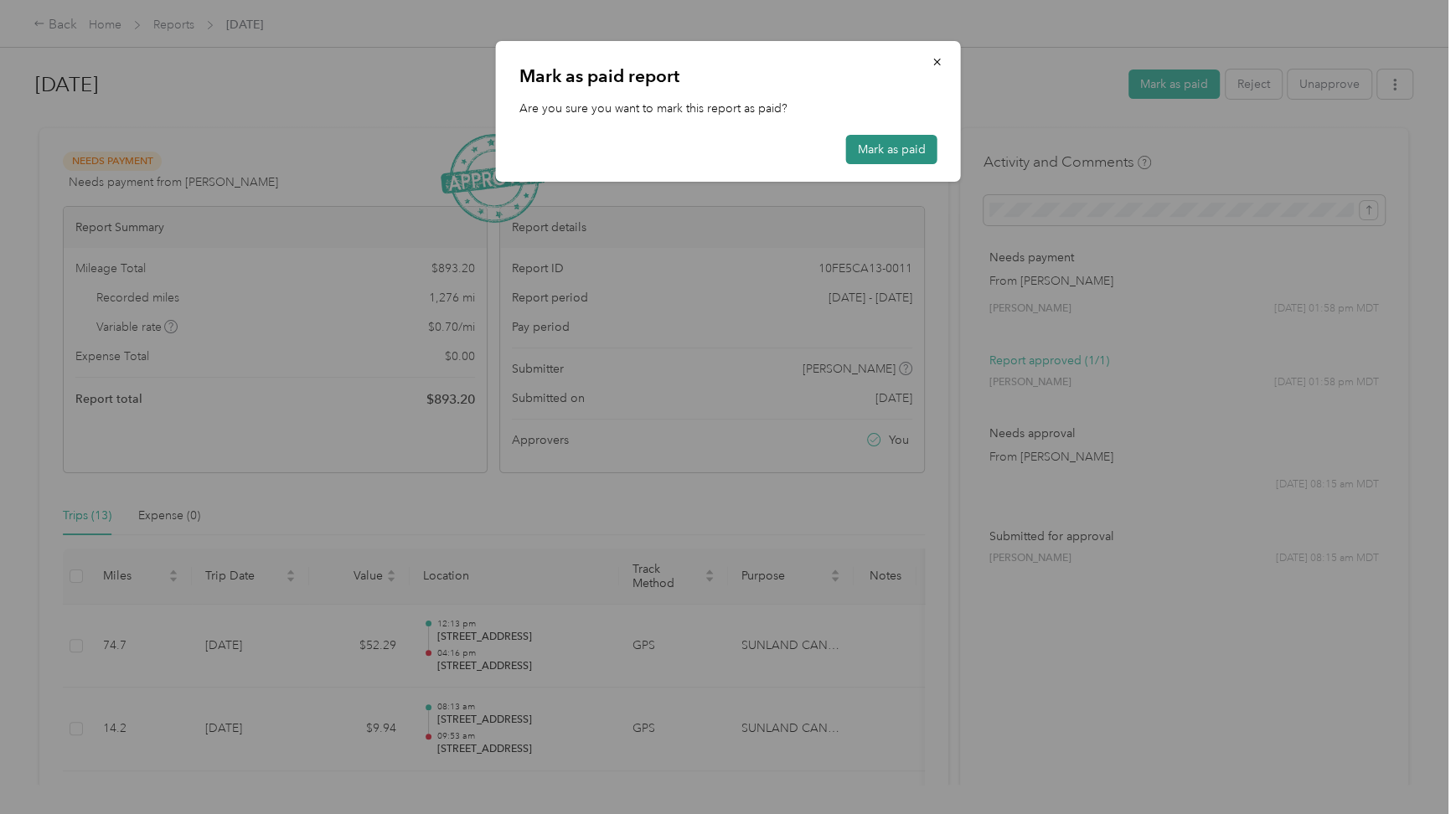
click at [912, 148] on button "Mark as paid" at bounding box center [892, 150] width 91 height 30
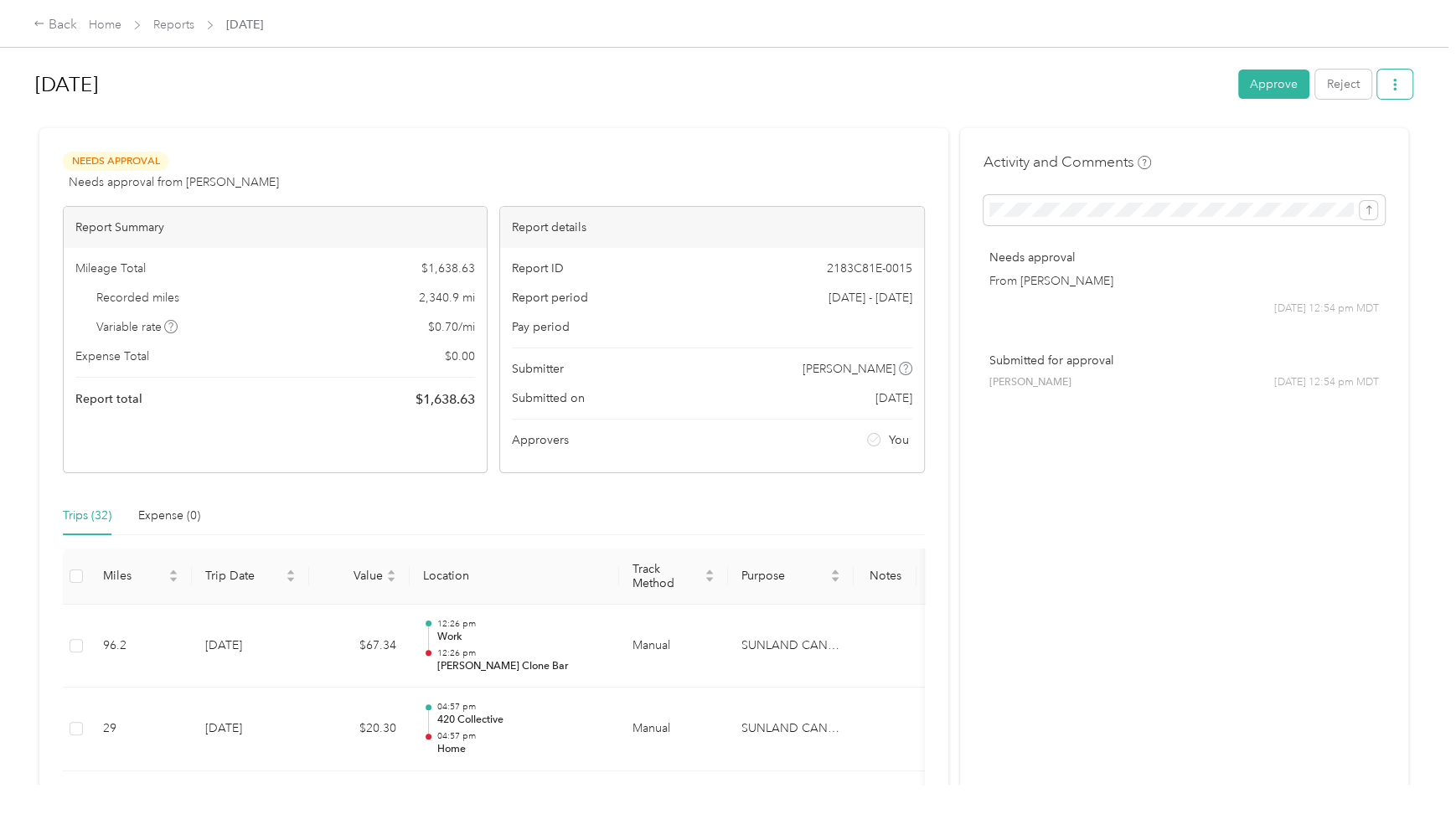
click at [1398, 90] on button "button" at bounding box center [1395, 84] width 35 height 30
click at [1367, 144] on span "Download" at bounding box center [1343, 145] width 55 height 18
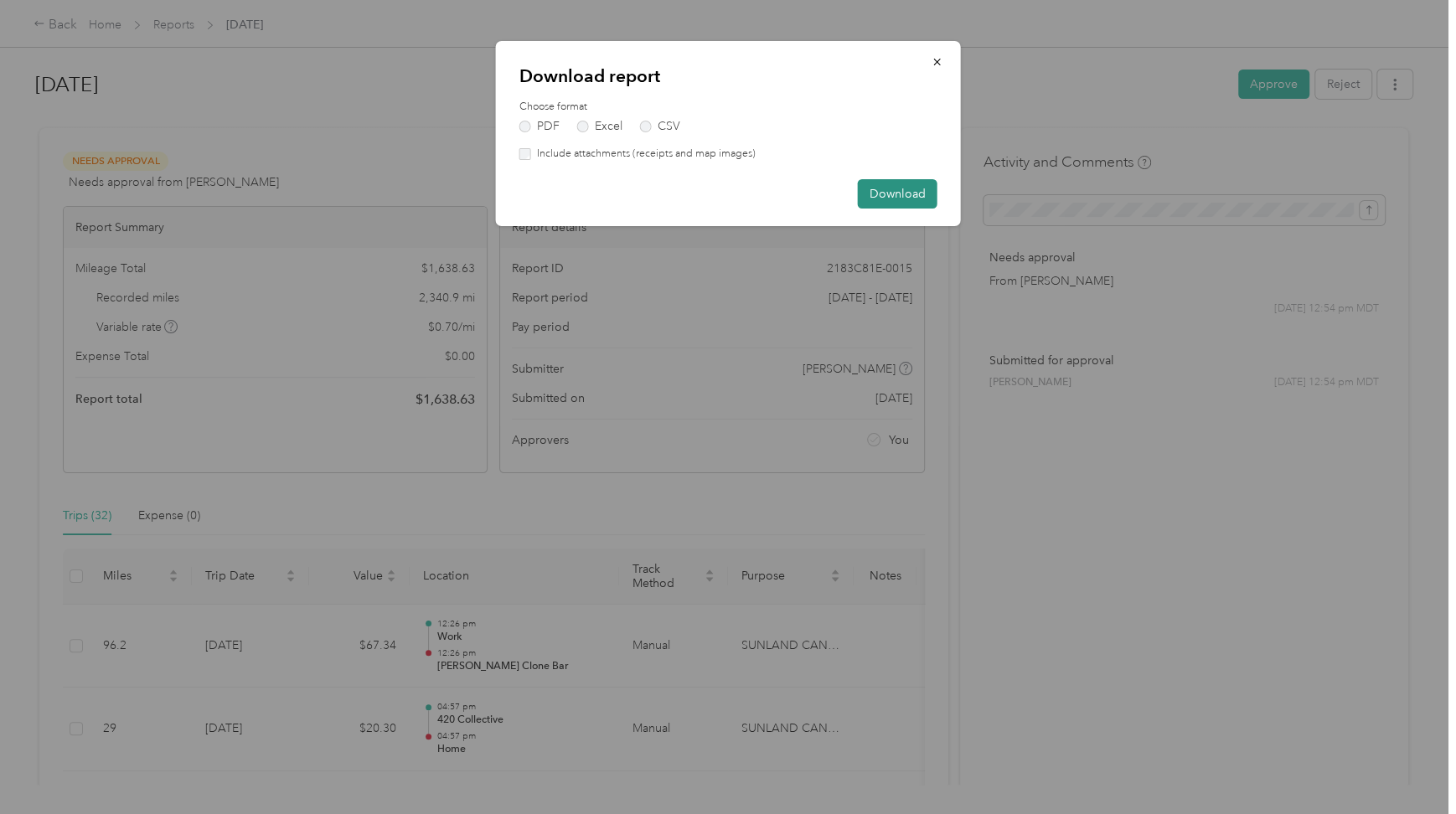
click at [893, 186] on button "Download" at bounding box center [898, 194] width 80 height 30
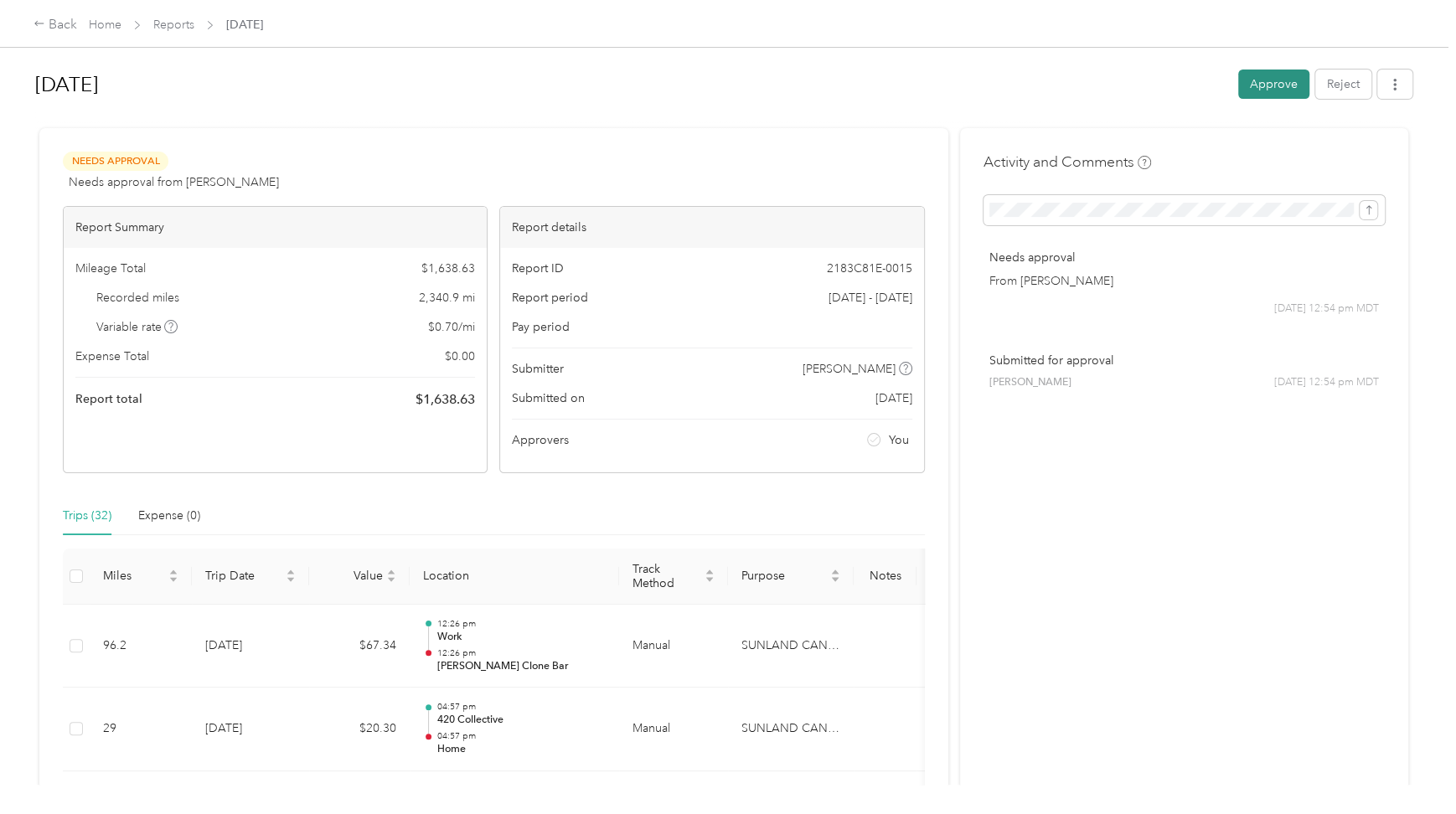
click at [1278, 86] on button "Approve" at bounding box center [1274, 84] width 71 height 30
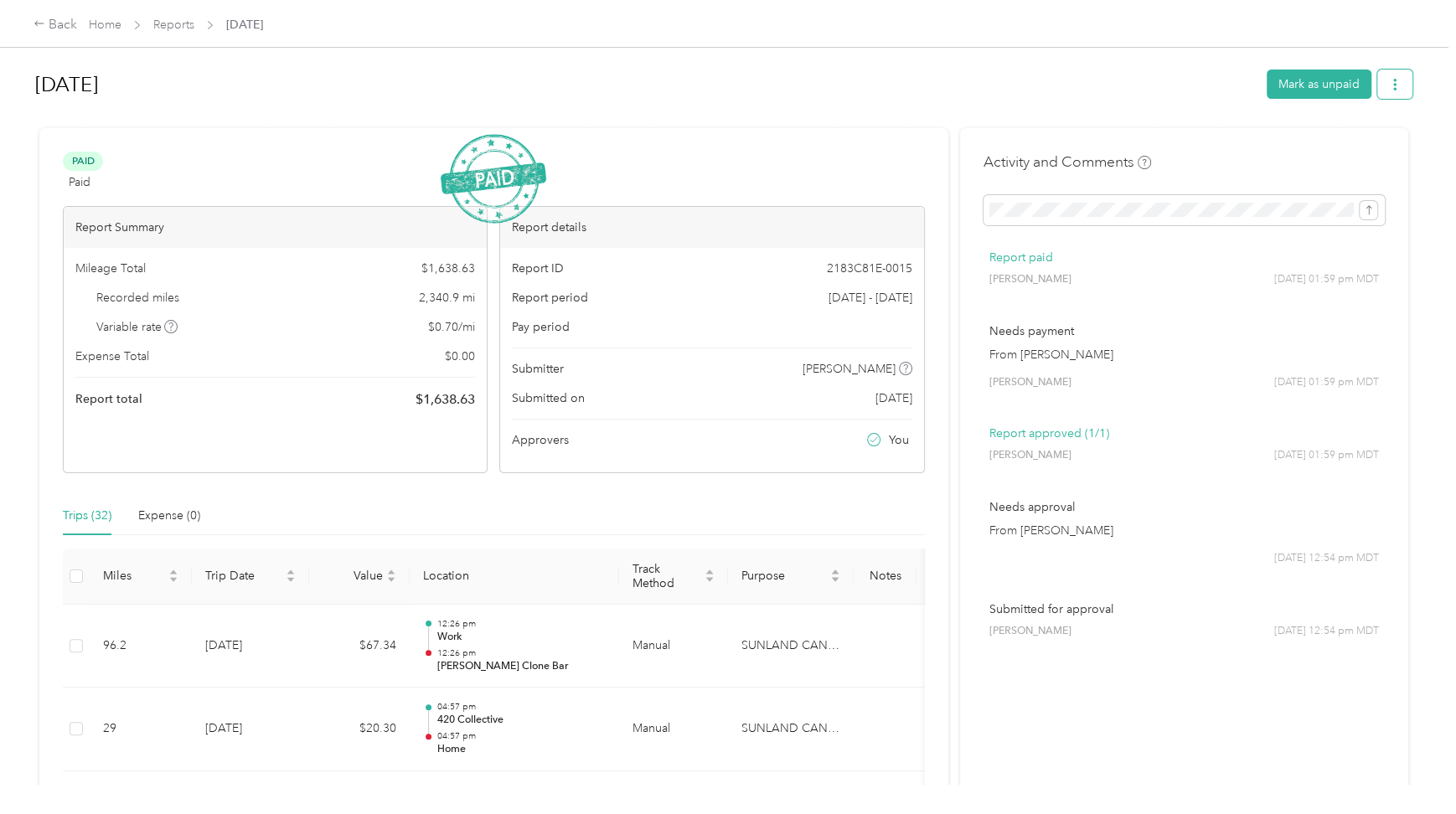
click at [1391, 77] on span "button" at bounding box center [1396, 84] width 12 height 14
click at [1367, 148] on span "Download" at bounding box center [1343, 145] width 55 height 18
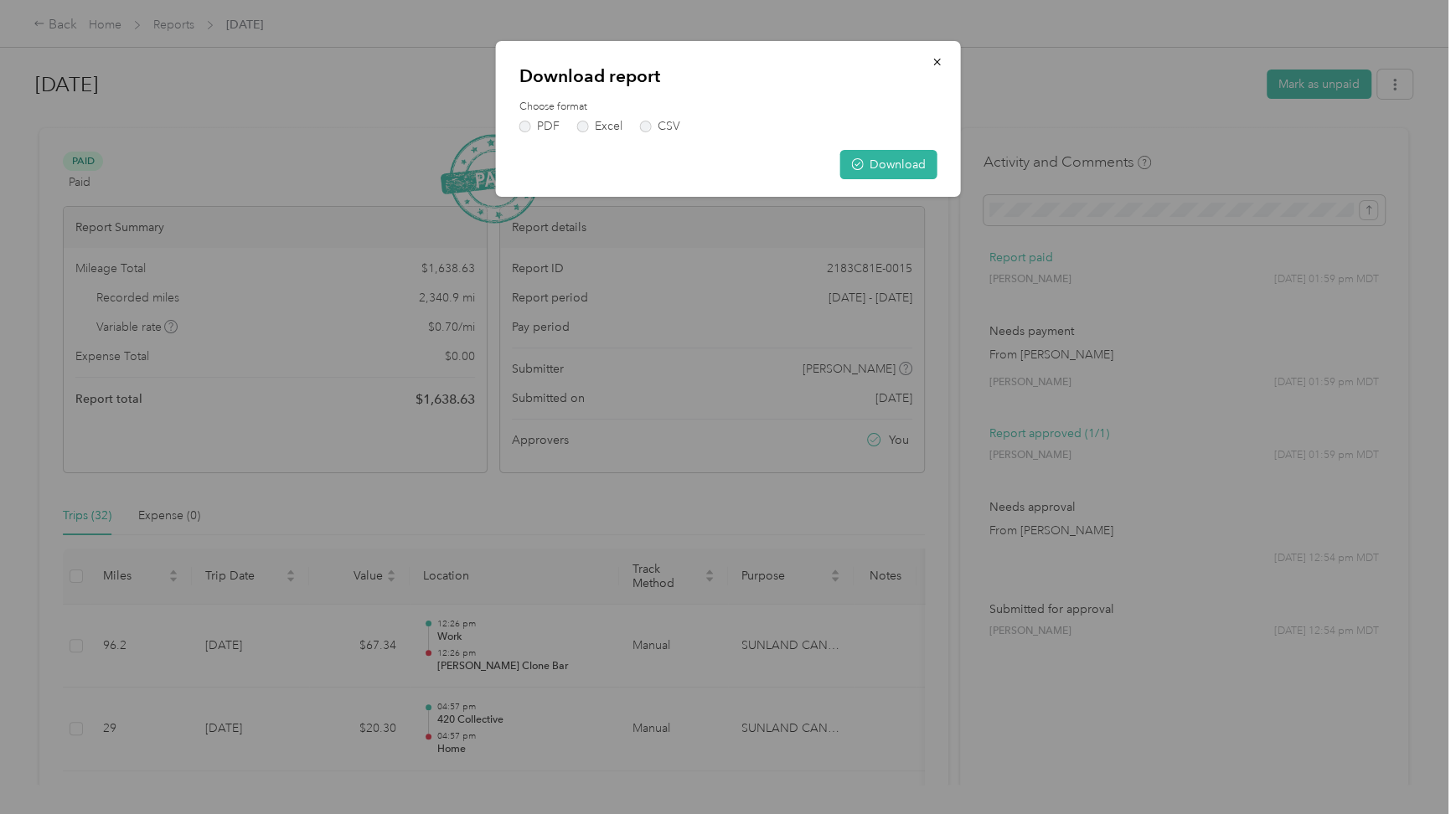
click at [512, 120] on div "Download report Choose format PDF Excel CSV Download" at bounding box center [728, 118] width 465 height 155
click at [527, 130] on label "PDF" at bounding box center [539, 127] width 40 height 12
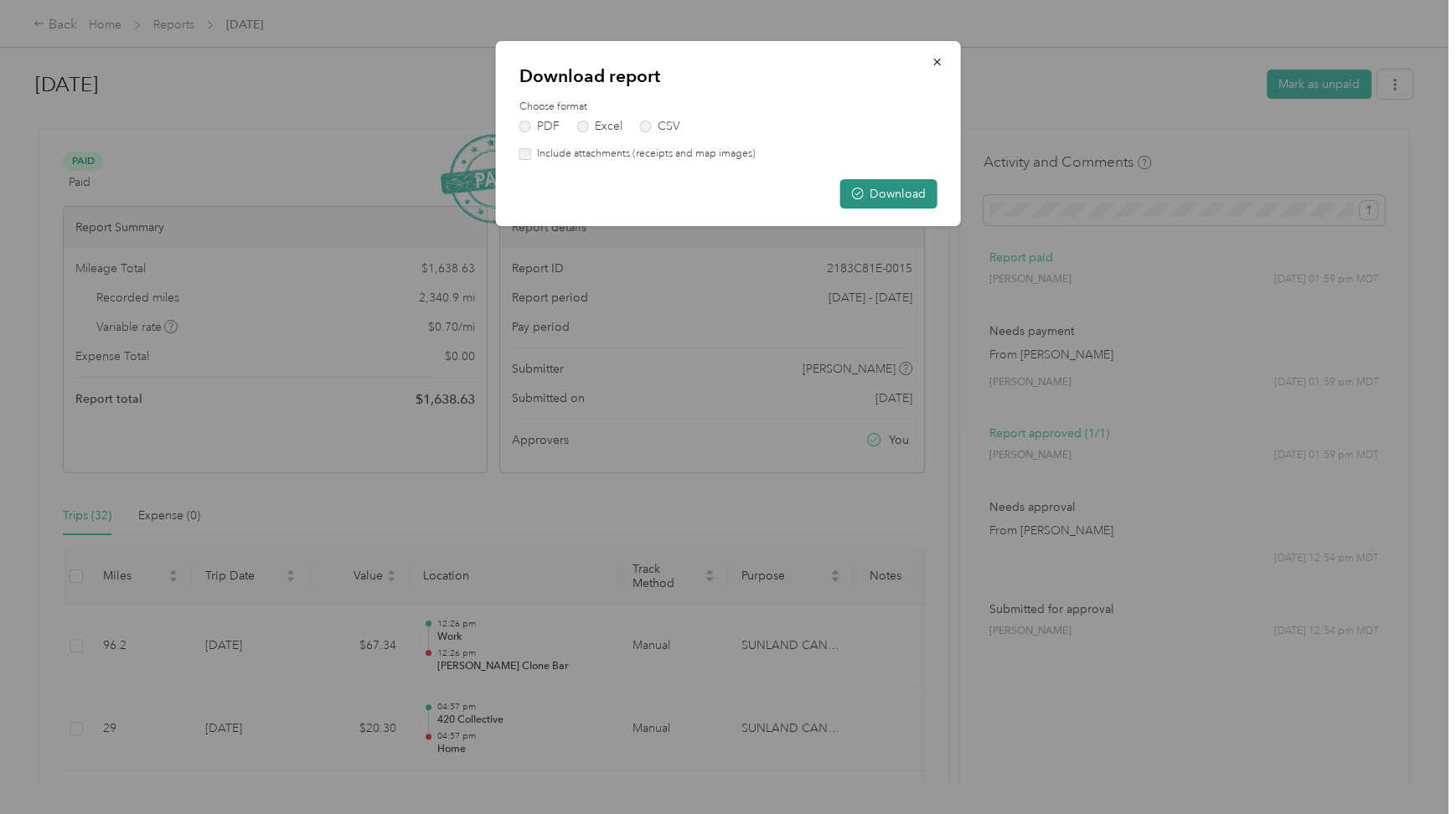
click at [869, 196] on button "Download" at bounding box center [889, 194] width 97 height 30
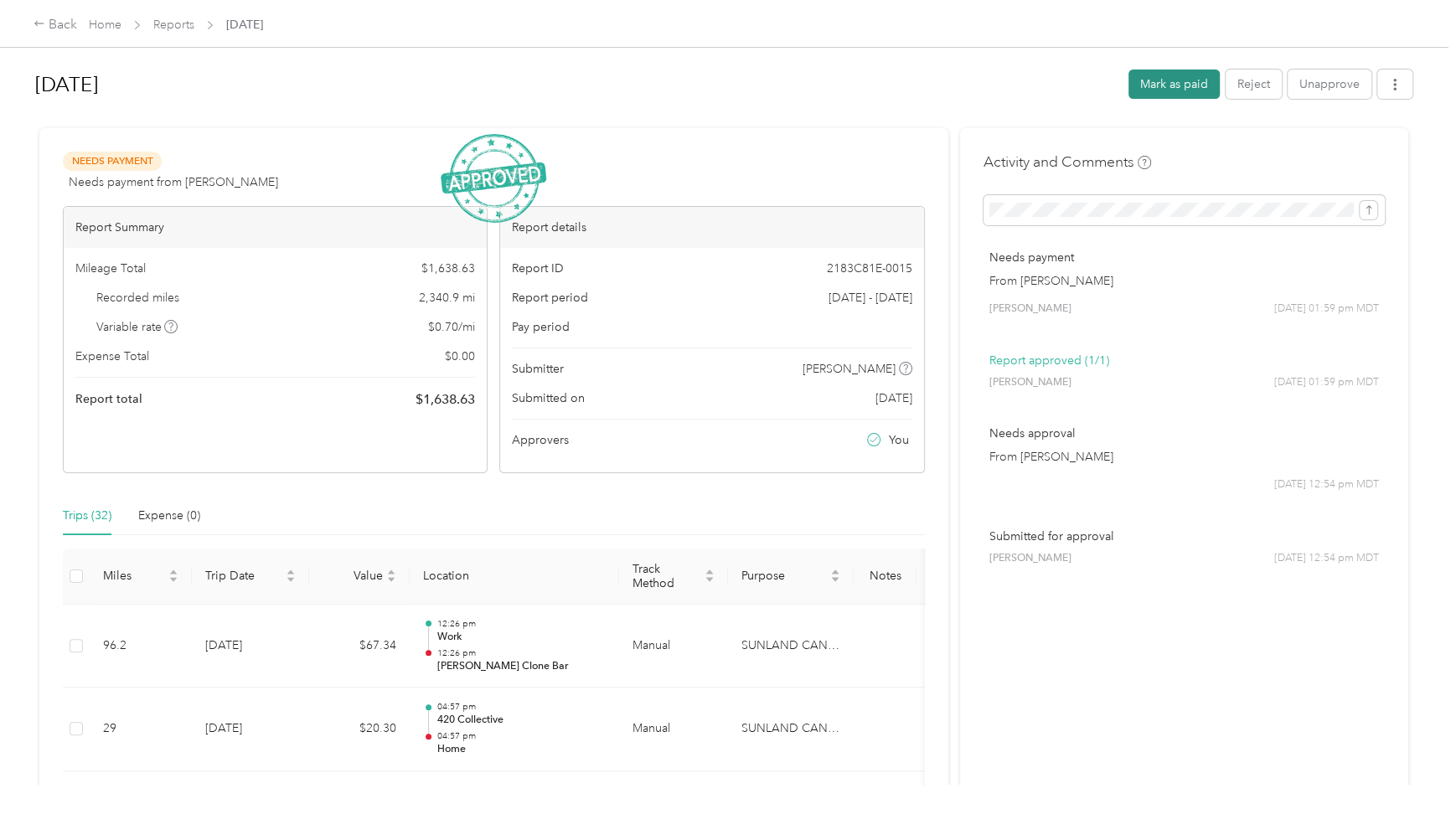
click at [1176, 89] on button "Mark as paid" at bounding box center [1174, 84] width 91 height 30
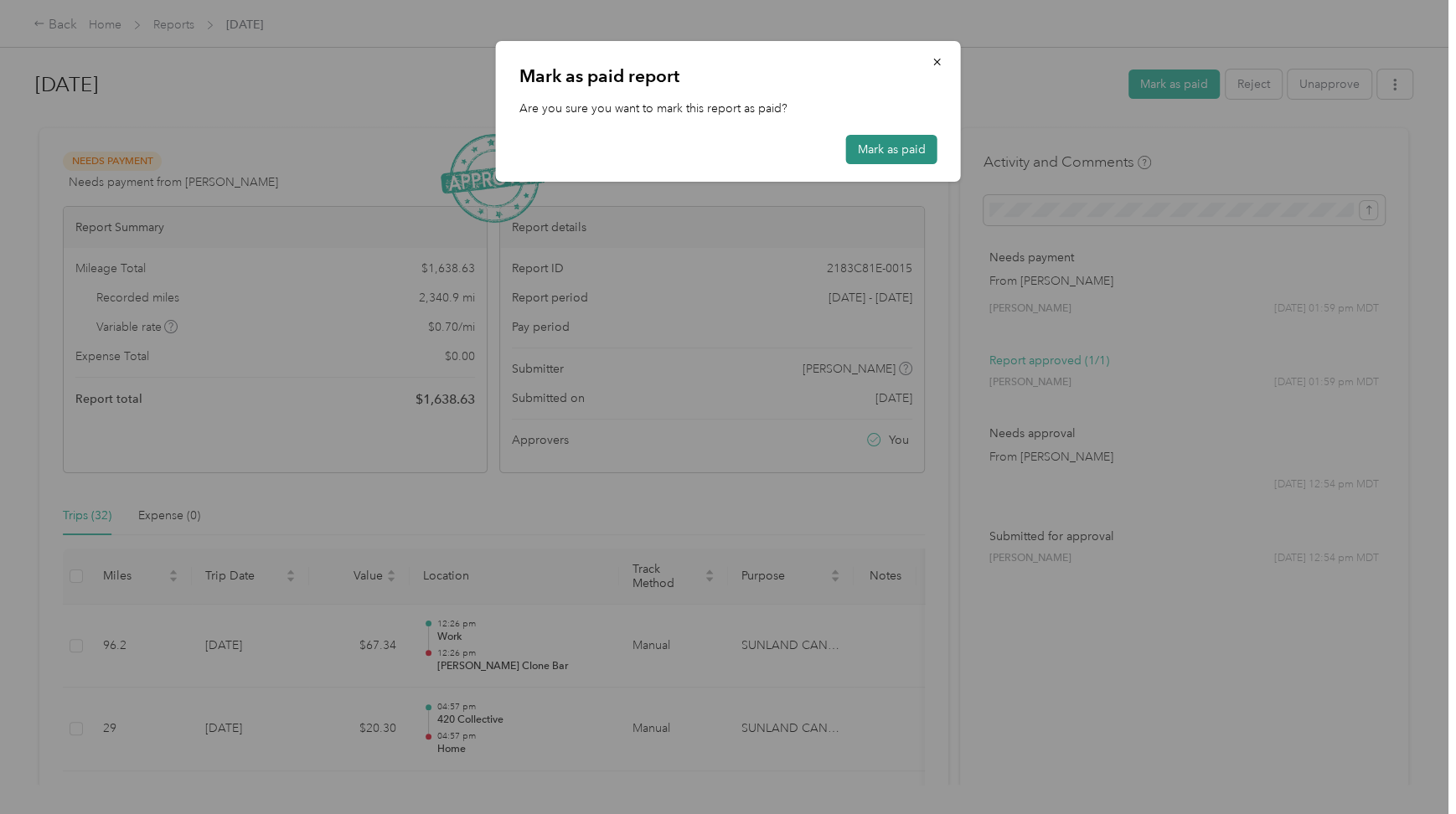
click at [906, 159] on button "Mark as paid" at bounding box center [892, 150] width 91 height 30
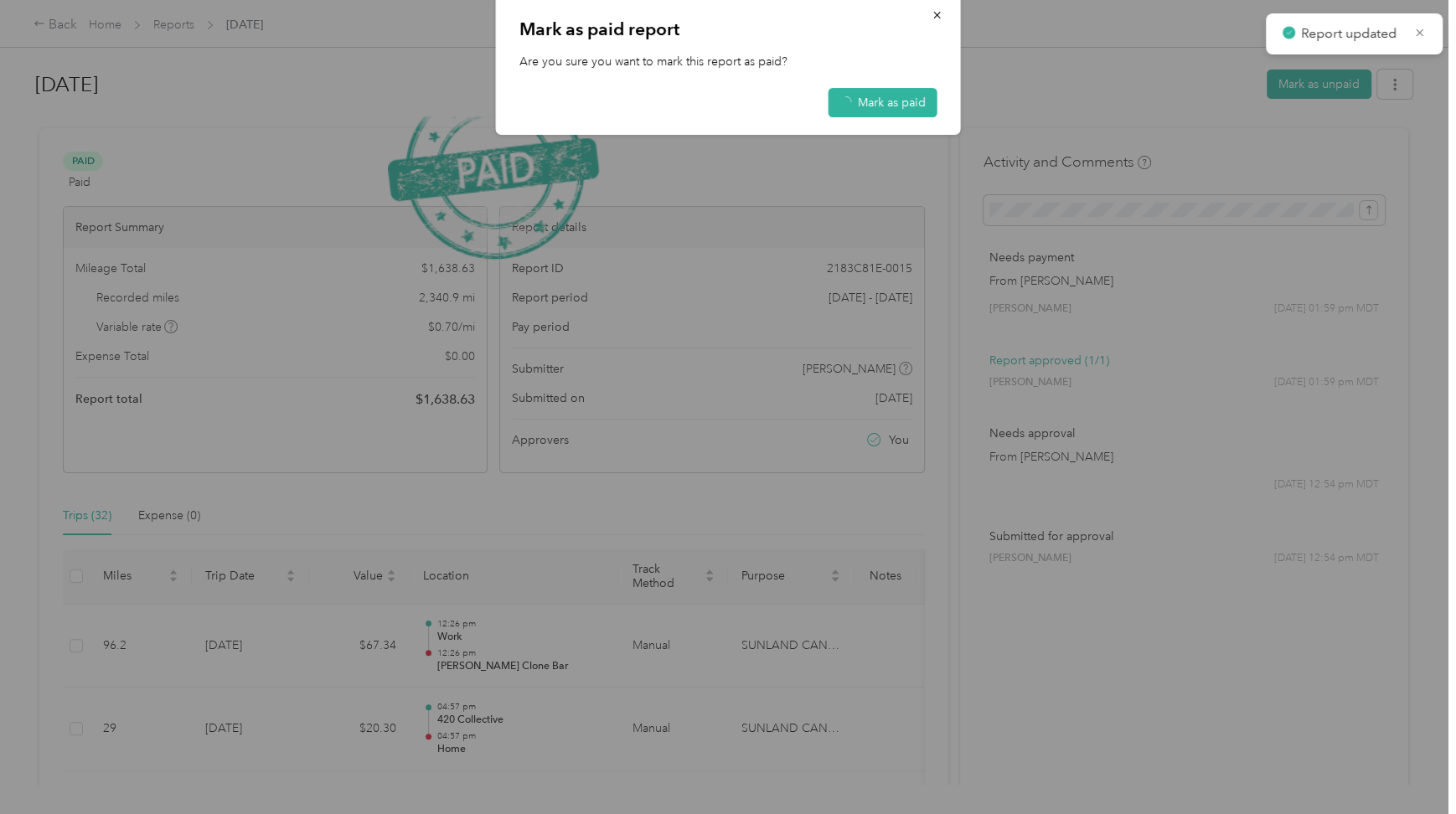
click at [1393, 89] on div at bounding box center [728, 407] width 1456 height 814
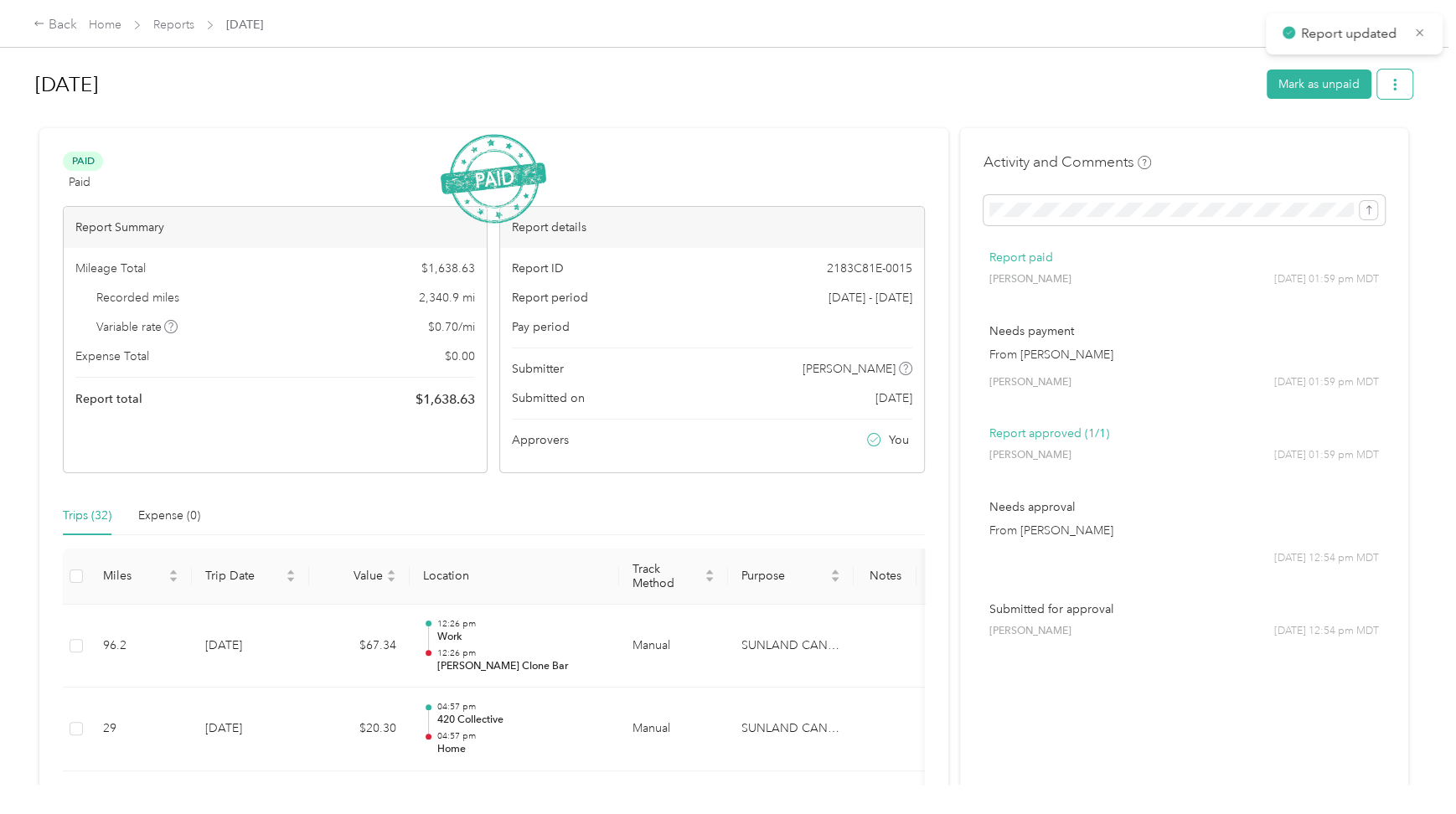
click at [1393, 89] on icon "button" at bounding box center [1395, 85] width 3 height 12
click at [1358, 144] on span "Download" at bounding box center [1343, 145] width 55 height 18
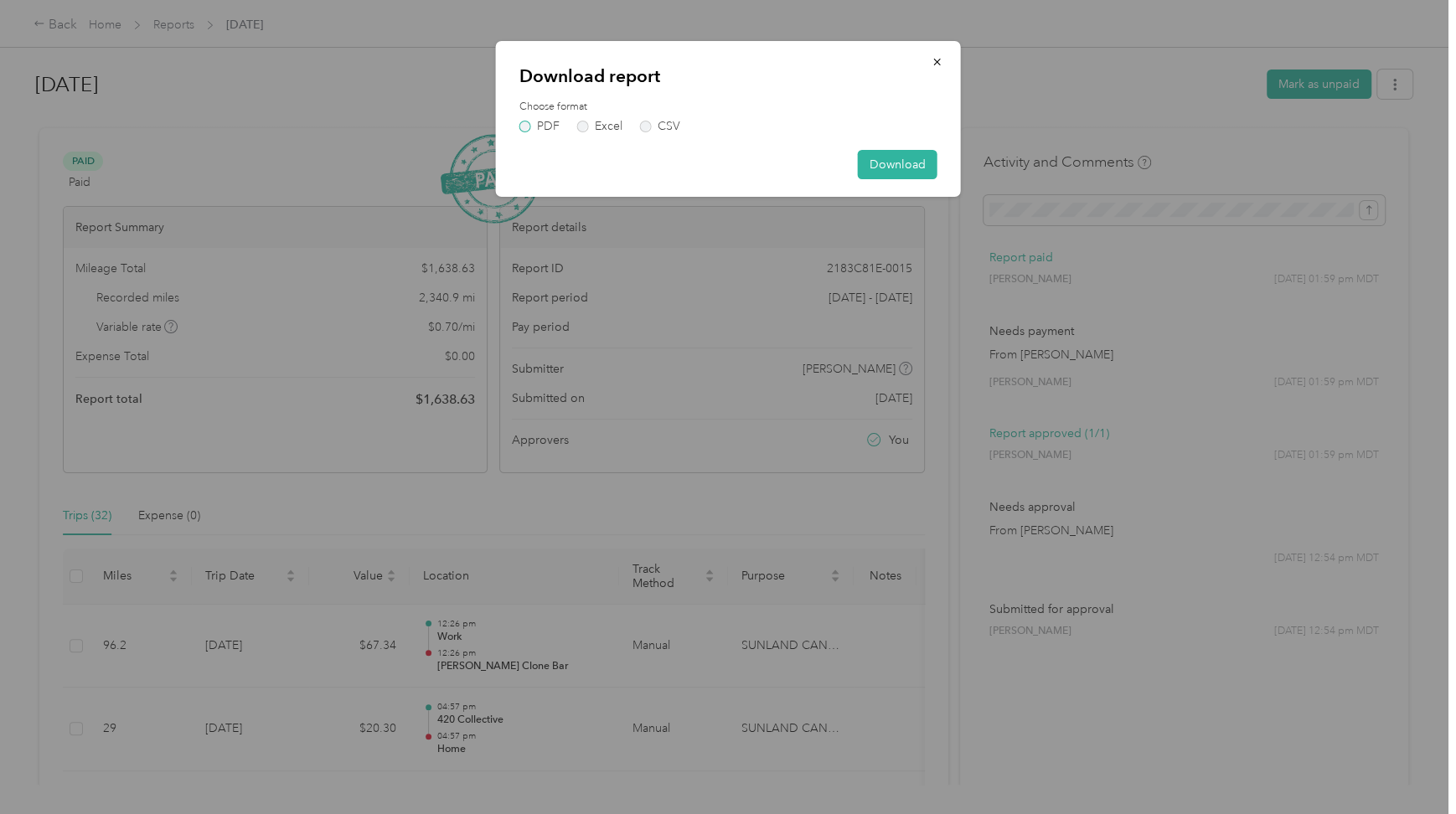
click at [525, 122] on label "PDF" at bounding box center [539, 127] width 40 height 12
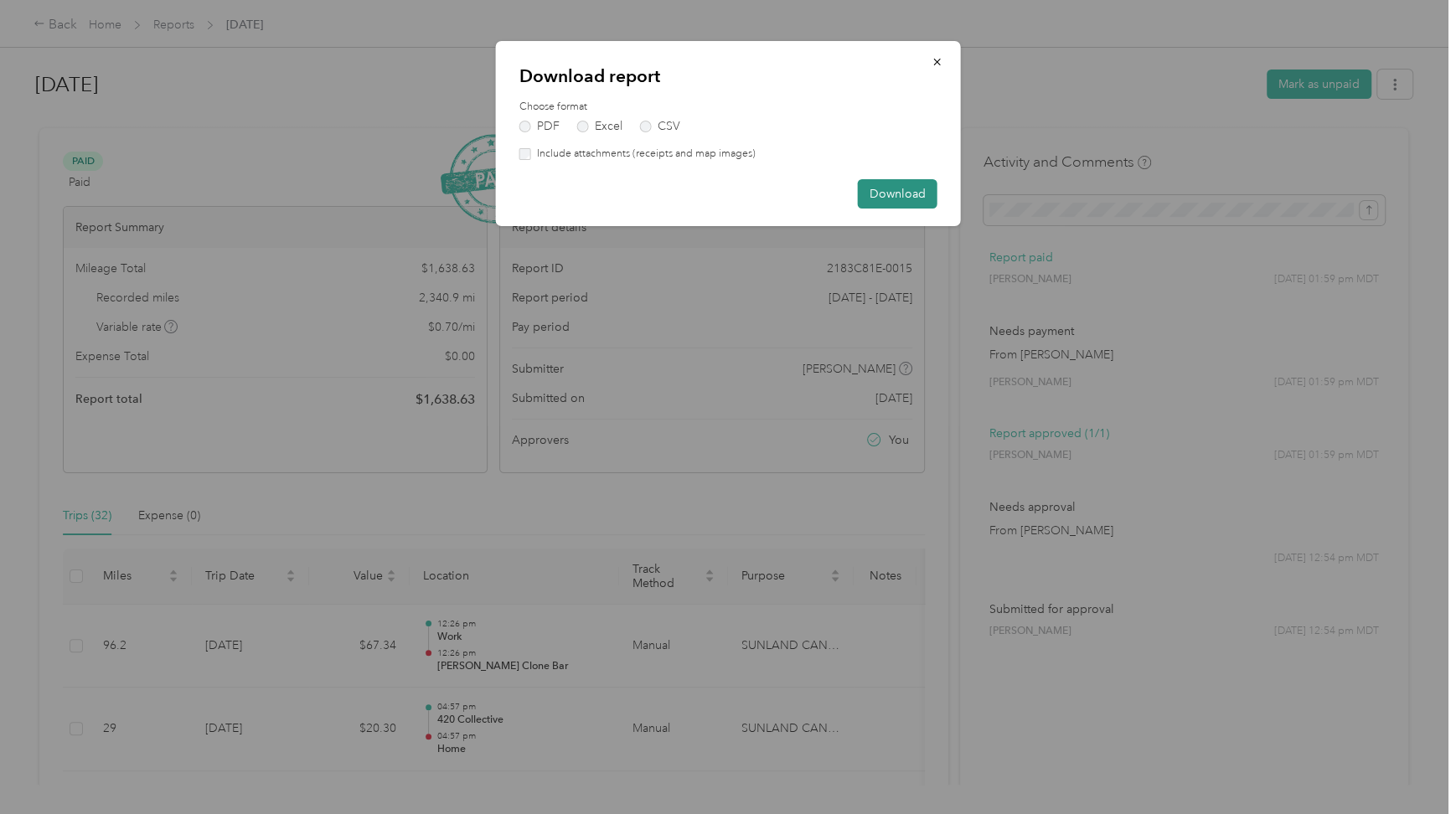
click at [882, 190] on button "Download" at bounding box center [898, 194] width 80 height 30
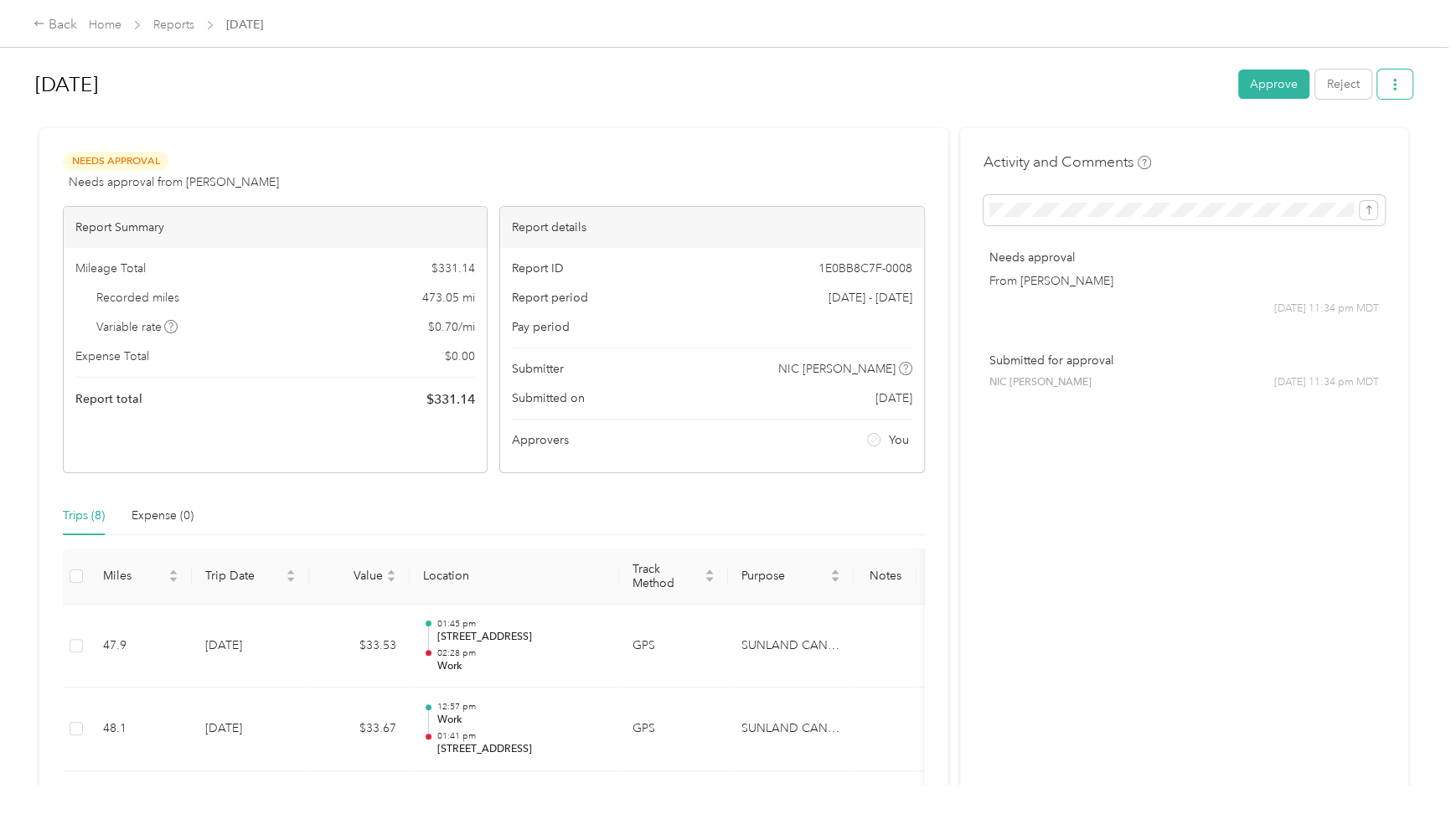
click at [1390, 83] on icon "button" at bounding box center [1396, 85] width 12 height 12
click at [1329, 141] on span "Download" at bounding box center [1343, 145] width 55 height 18
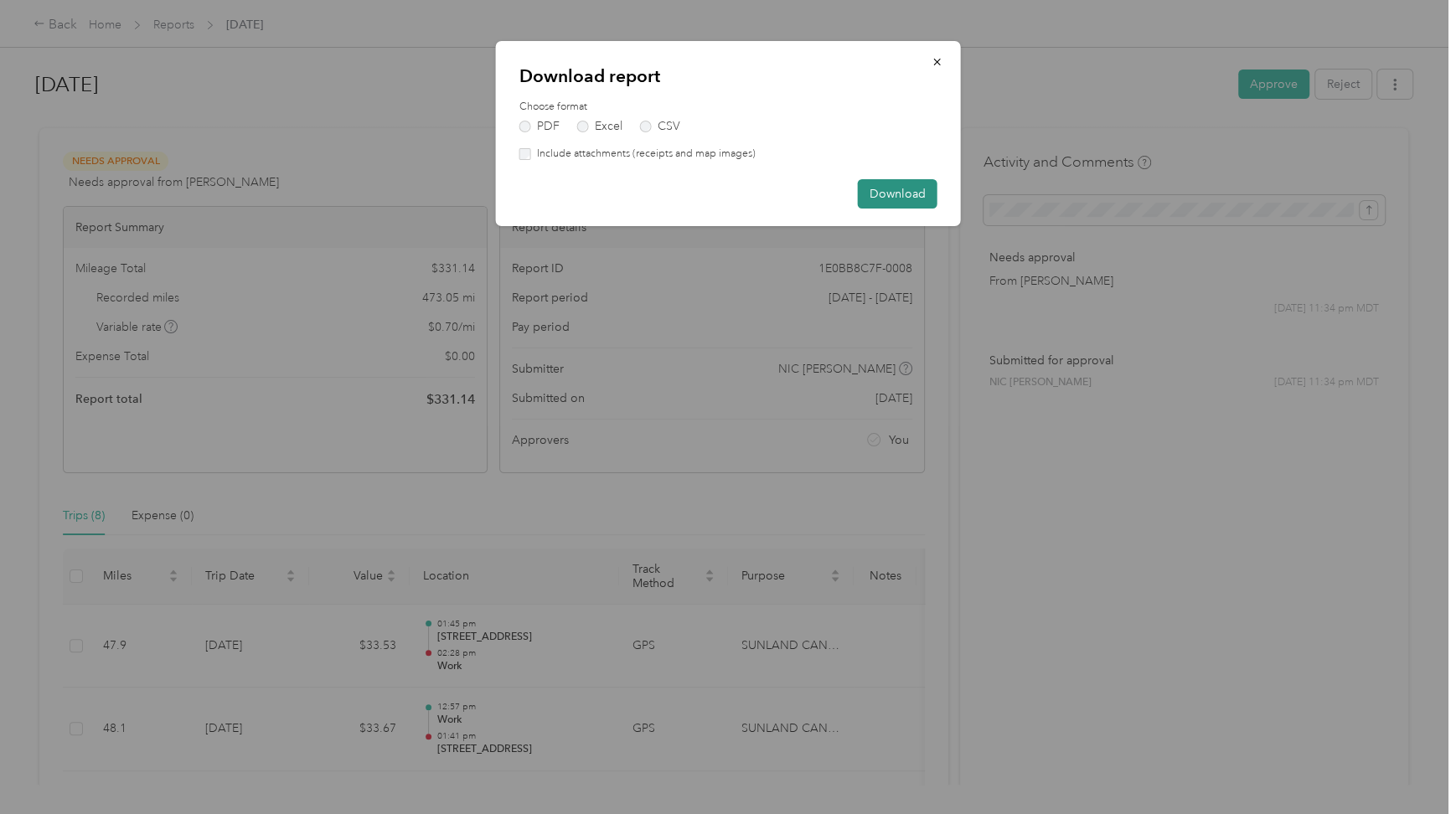
click at [879, 194] on button "Download" at bounding box center [898, 194] width 80 height 30
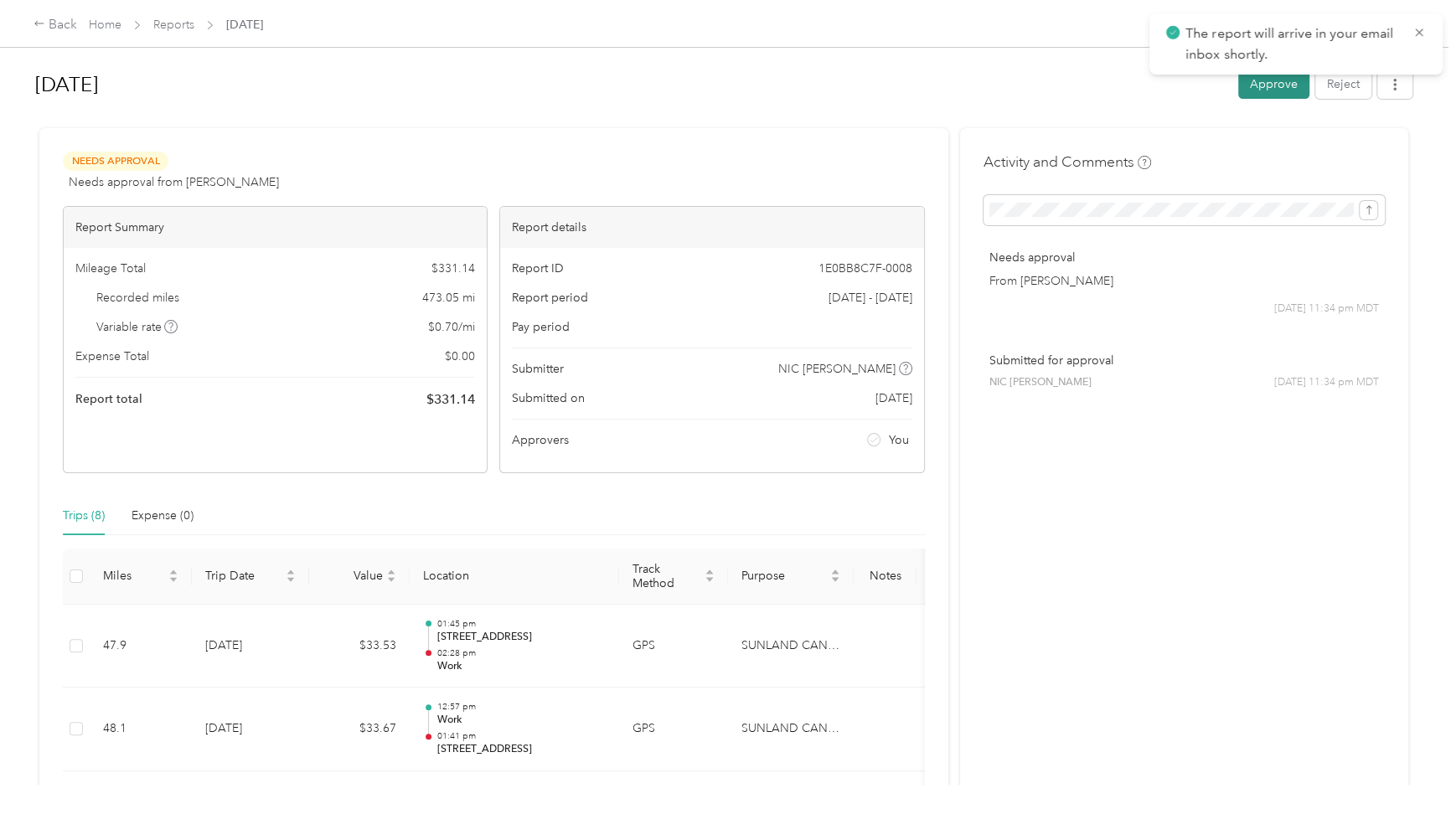
click at [1255, 88] on button "Approve" at bounding box center [1274, 84] width 71 height 30
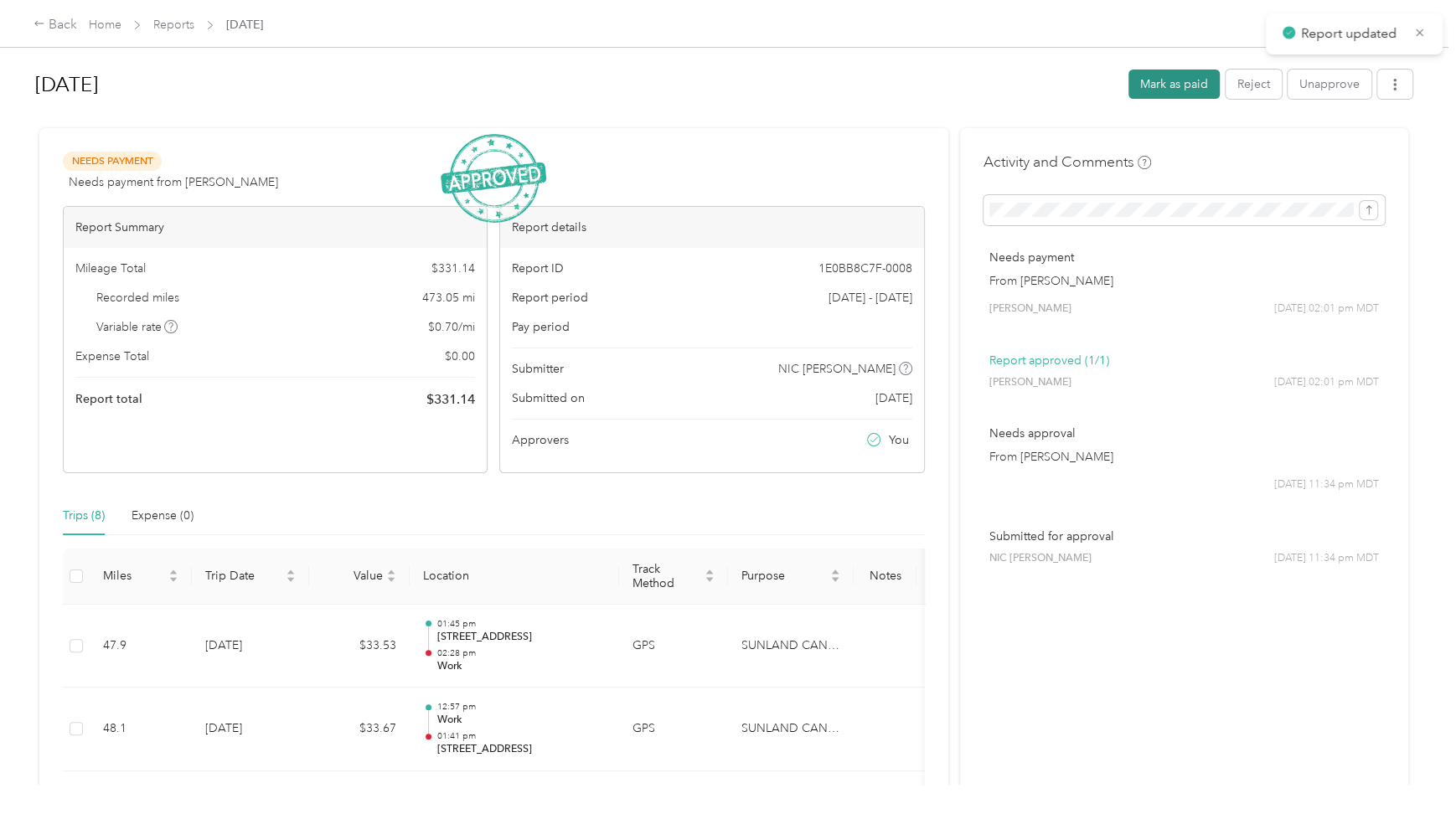
click at [1148, 84] on button "Mark as paid" at bounding box center [1174, 84] width 91 height 30
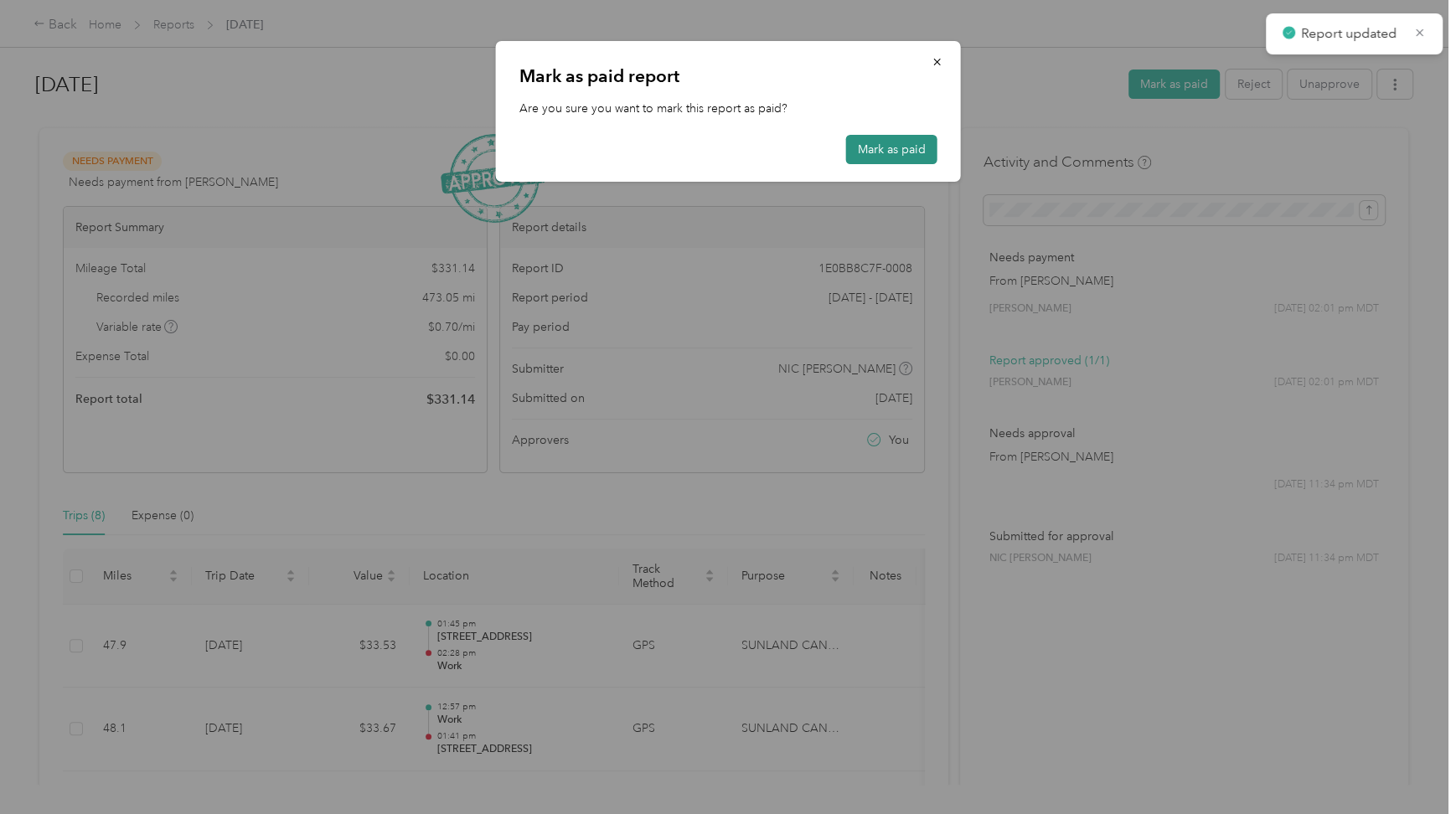
click at [880, 155] on button "Mark as paid" at bounding box center [892, 150] width 91 height 30
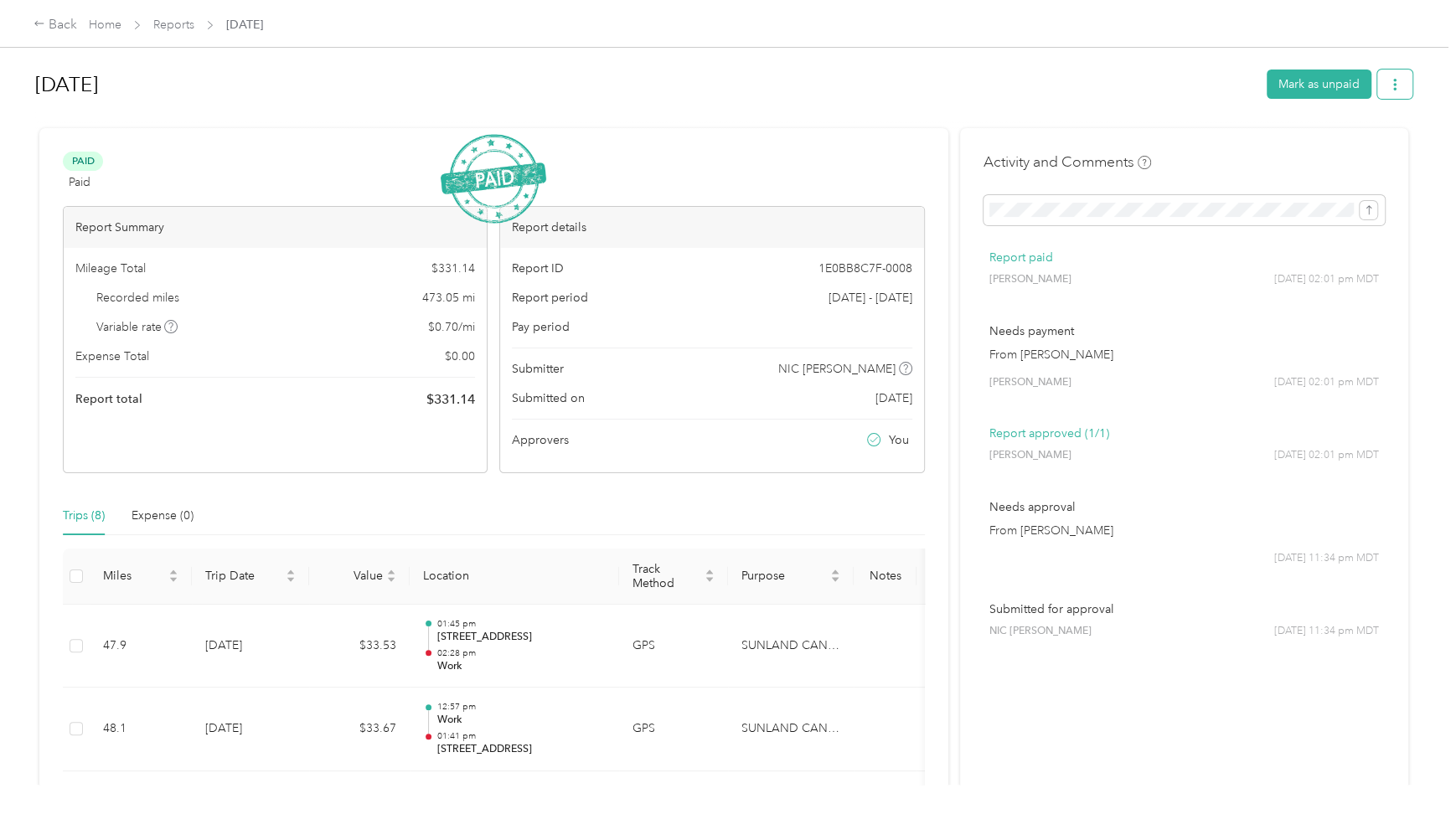
click at [1393, 89] on icon "button" at bounding box center [1395, 85] width 3 height 12
click at [1333, 144] on span "Download" at bounding box center [1343, 145] width 55 height 18
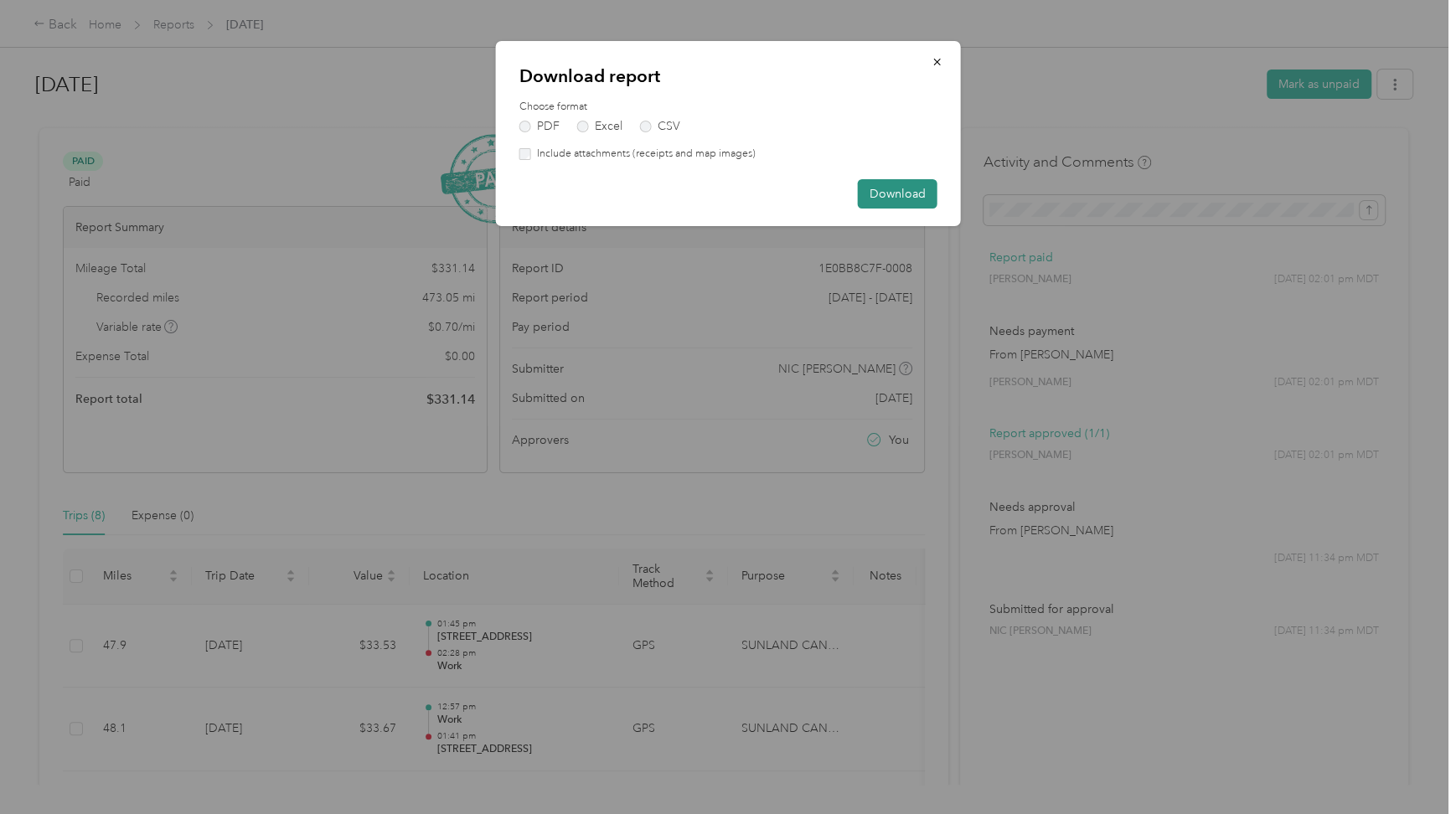
click at [933, 193] on button "Download" at bounding box center [898, 194] width 80 height 30
